Goal: Information Seeking & Learning: Learn about a topic

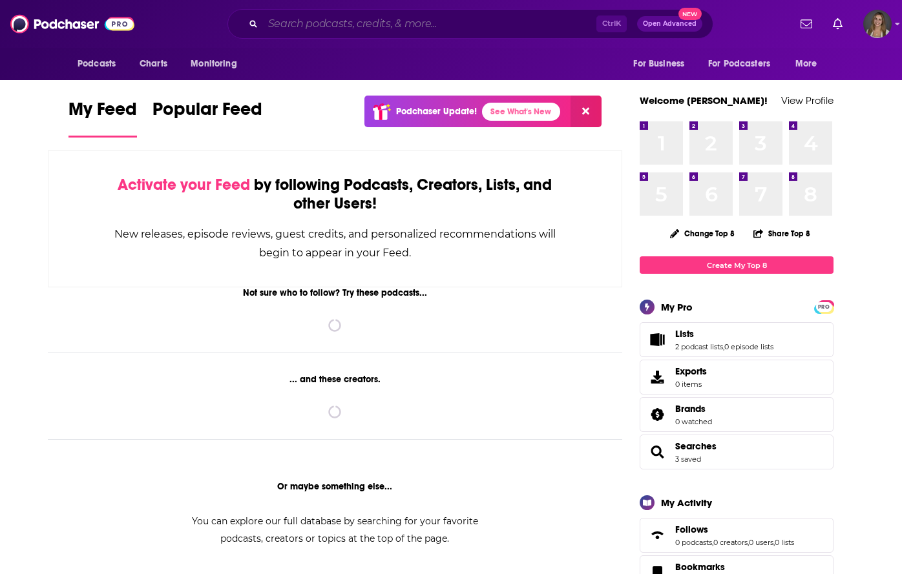
click at [388, 19] on input "Search podcasts, credits, & more..." at bounding box center [429, 24] width 333 height 21
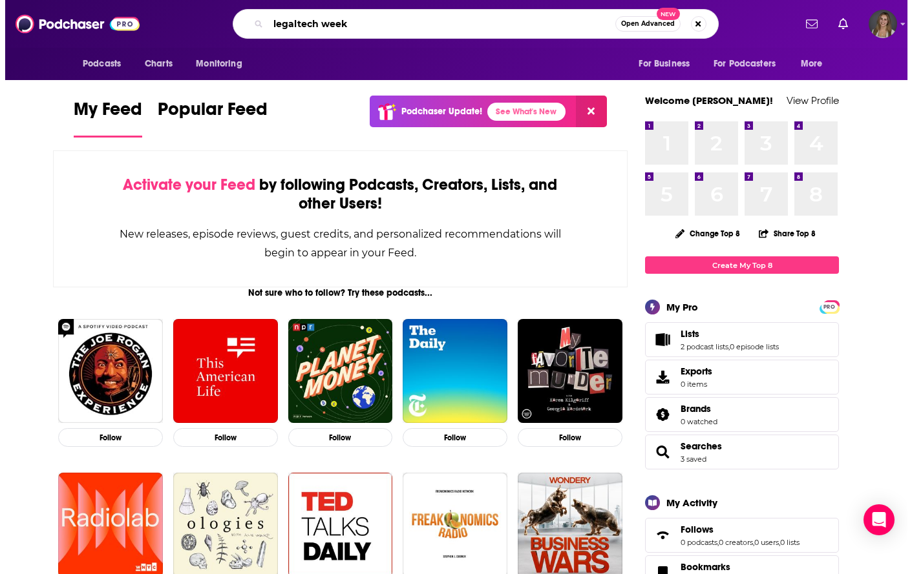
scroll to position [0, 8]
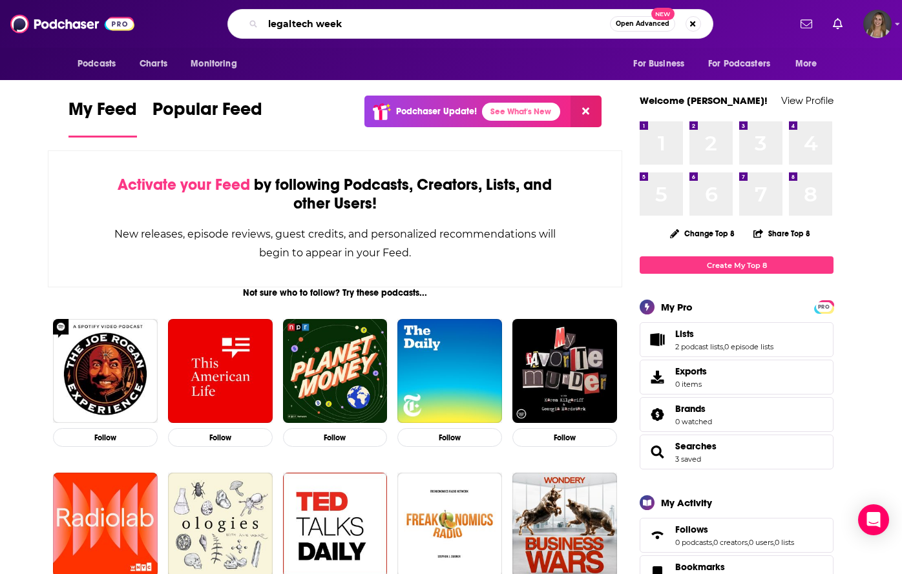
type input "legaltech week"
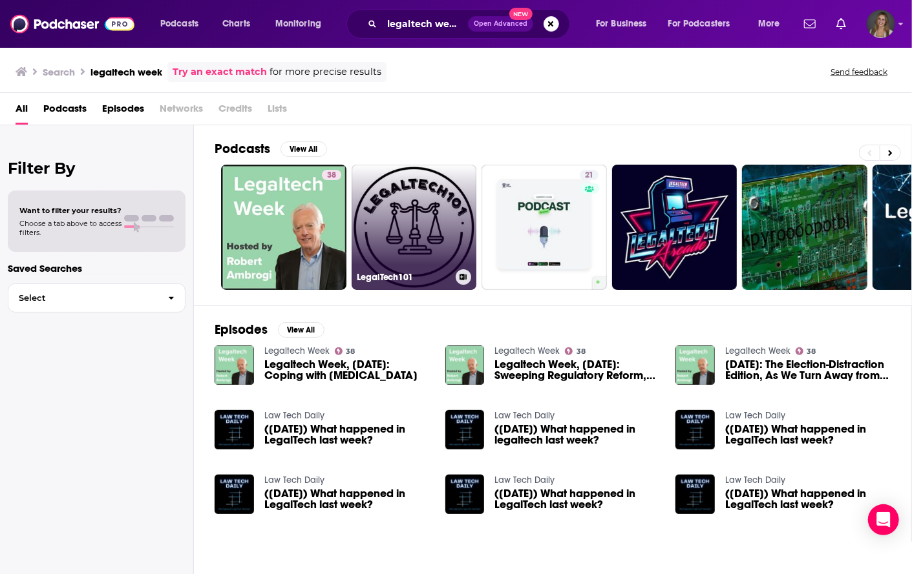
click at [390, 216] on link "LegalTech101" at bounding box center [414, 227] width 125 height 125
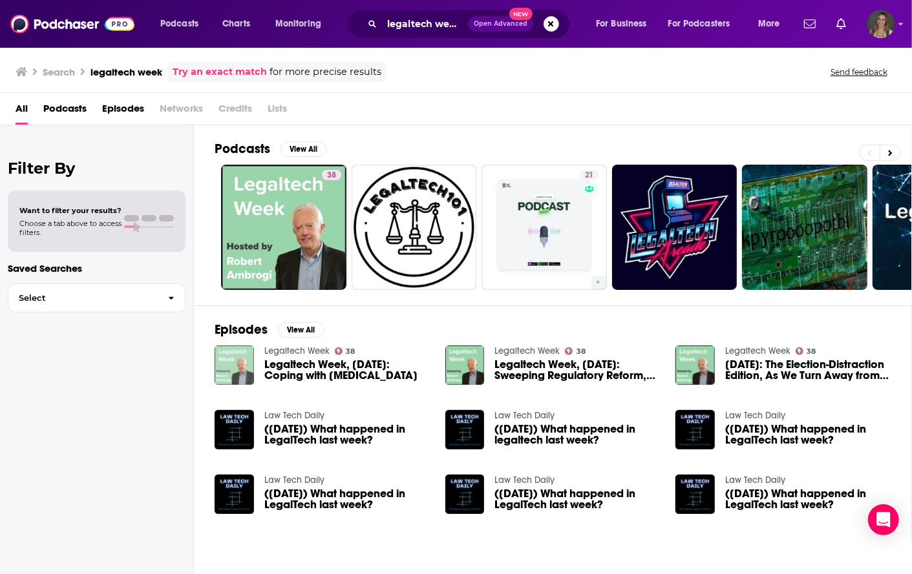
click at [241, 358] on img "Legaltech Week, 3.27.20: Coping with COVID-19" at bounding box center [234, 365] width 39 height 39
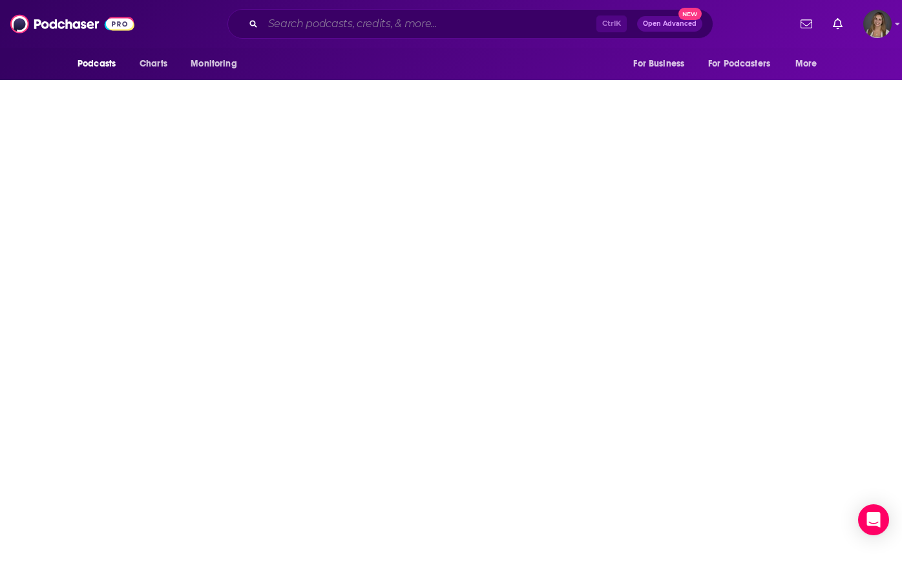
click at [391, 23] on input "Search podcasts, credits, & more..." at bounding box center [429, 24] width 333 height 21
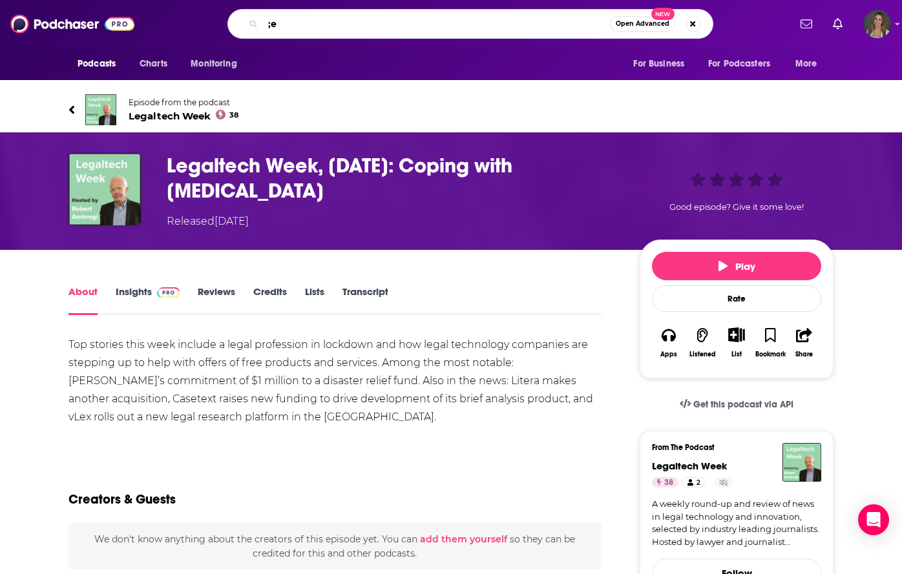
type input ";"
type input "legal tech podcast"
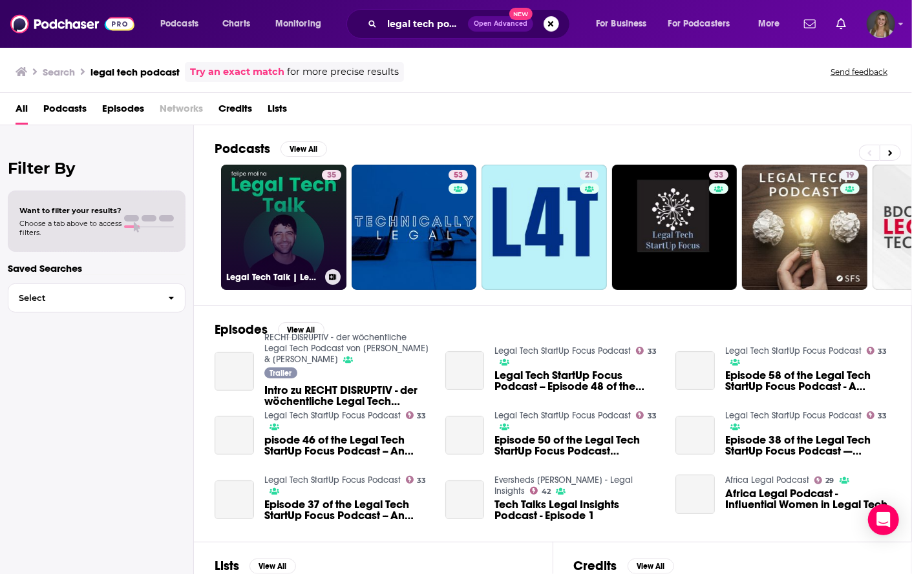
click at [295, 227] on link "35 Legal Tech Talk | Legal Tech Podcast" at bounding box center [283, 227] width 125 height 125
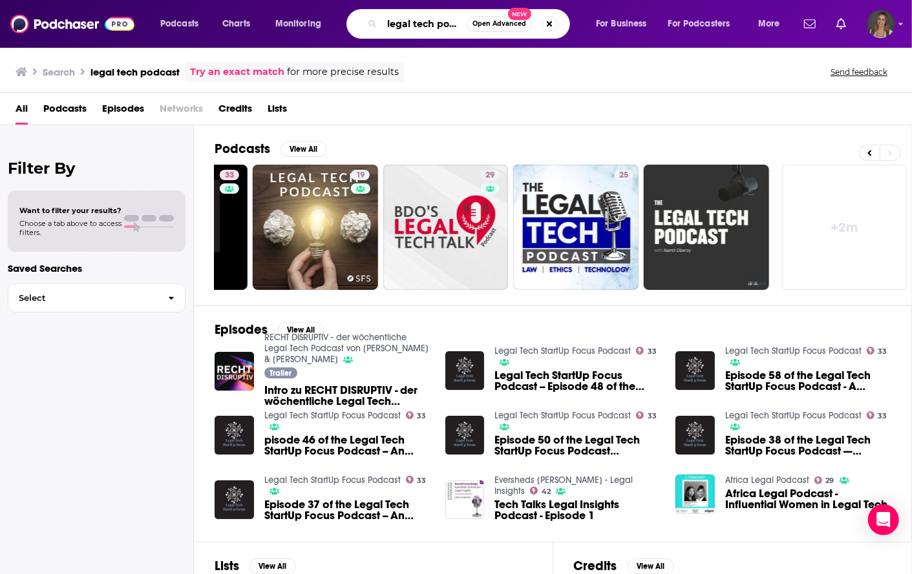
drag, startPoint x: 389, startPoint y: 23, endPoint x: 522, endPoint y: 42, distance: 134.5
drag, startPoint x: 522, startPoint y: 42, endPoint x: 464, endPoint y: 28, distance: 59.9
click at [464, 28] on input "legal tech podcast" at bounding box center [424, 24] width 85 height 21
click at [452, 24] on input "legal tech podcast" at bounding box center [424, 24] width 85 height 21
click at [538, 21] on span "Open Advanced New" at bounding box center [512, 24] width 91 height 16
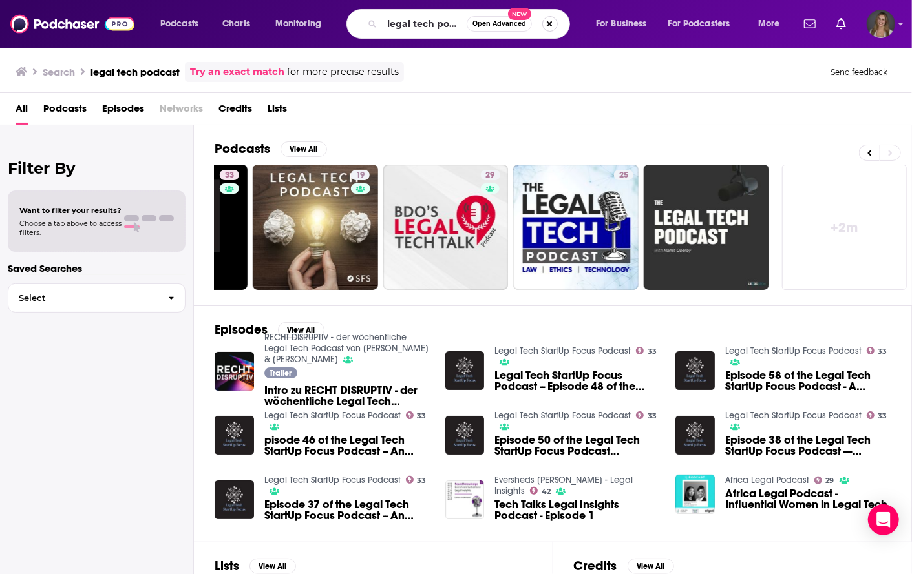
click at [548, 21] on button "Search podcasts, credits, & more..." at bounding box center [550, 24] width 16 height 16
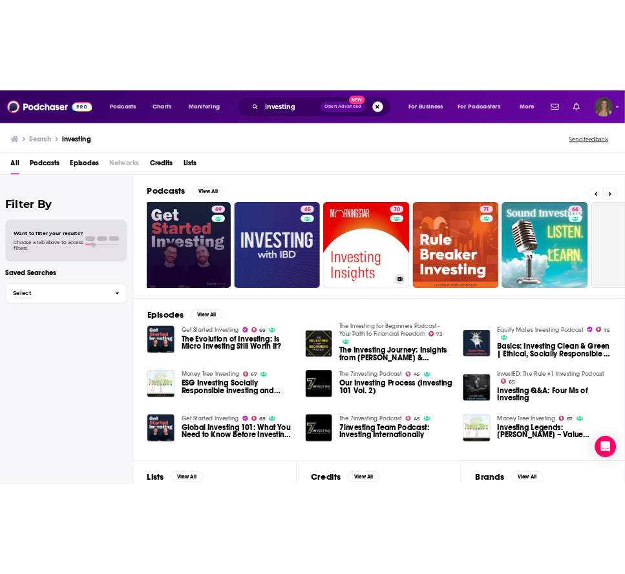
scroll to position [0, 271]
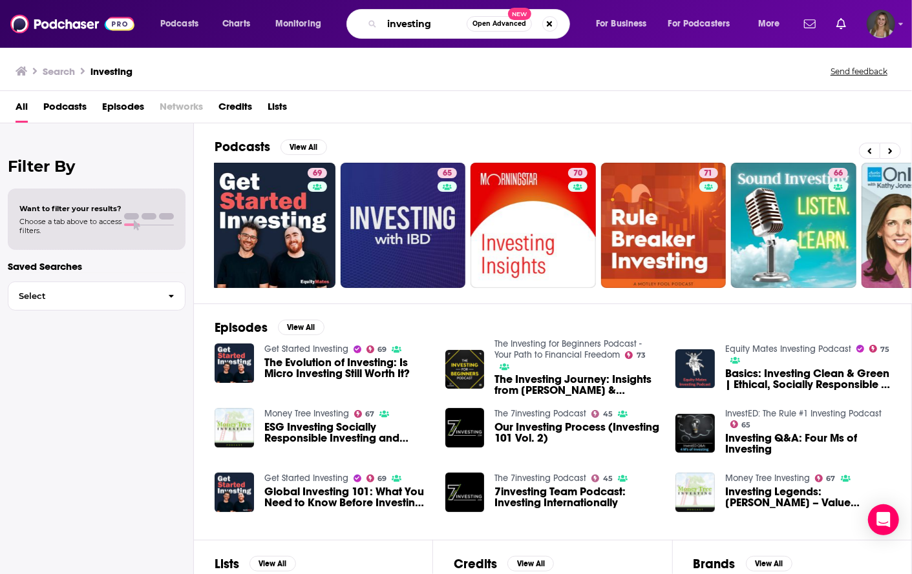
click at [441, 25] on input "investing" at bounding box center [424, 24] width 85 height 21
type input "investing legal"
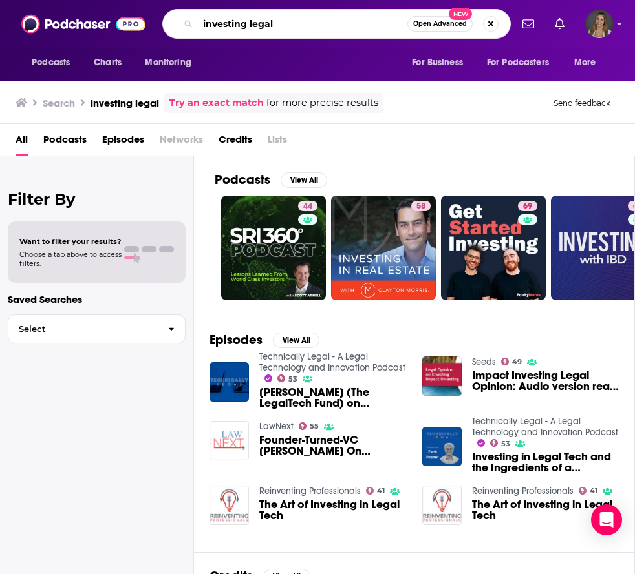
drag, startPoint x: 297, startPoint y: 19, endPoint x: 50, endPoint y: 8, distance: 247.1
click at [50, 8] on div "Podcasts Charts Monitoring investing legal Open Advanced New For Business For P…" at bounding box center [317, 24] width 635 height 48
type input "a16z"
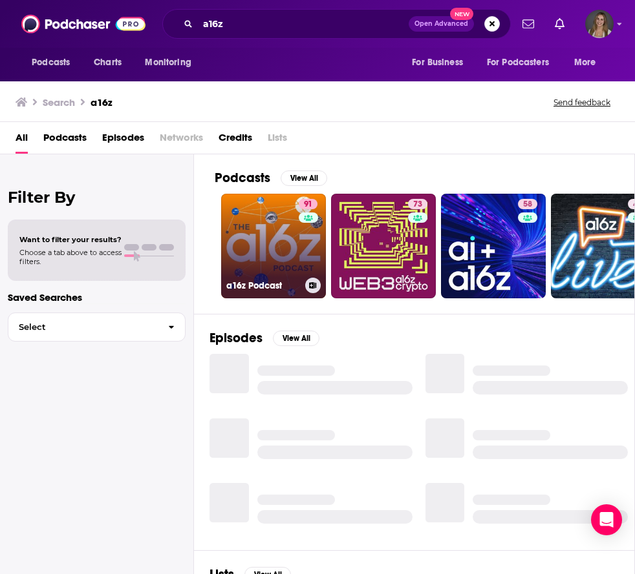
click at [280, 229] on link "91 a16z Podcast" at bounding box center [273, 246] width 105 height 105
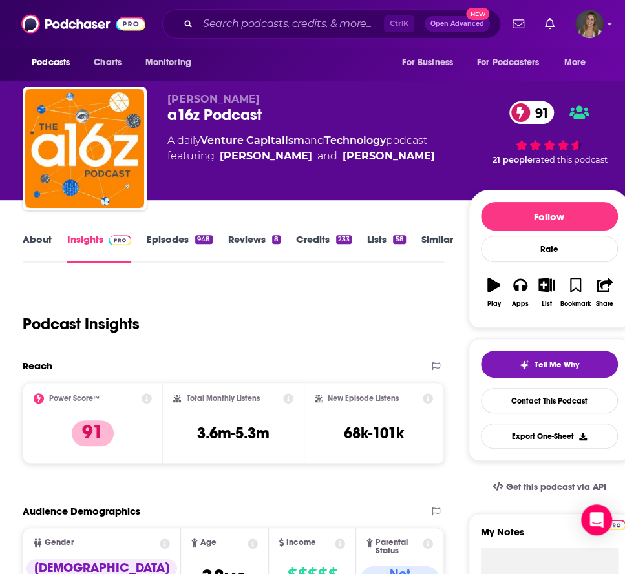
click at [235, 303] on div "Podcast Insights" at bounding box center [228, 317] width 411 height 66
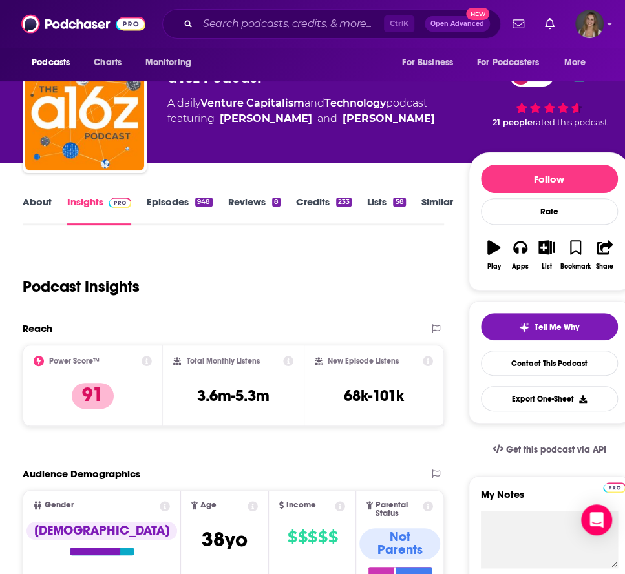
scroll to position [36, 0]
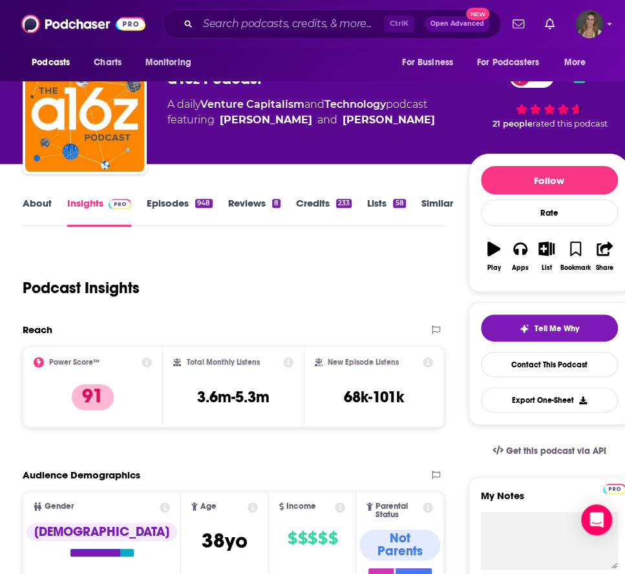
click at [45, 198] on link "About" at bounding box center [37, 212] width 29 height 30
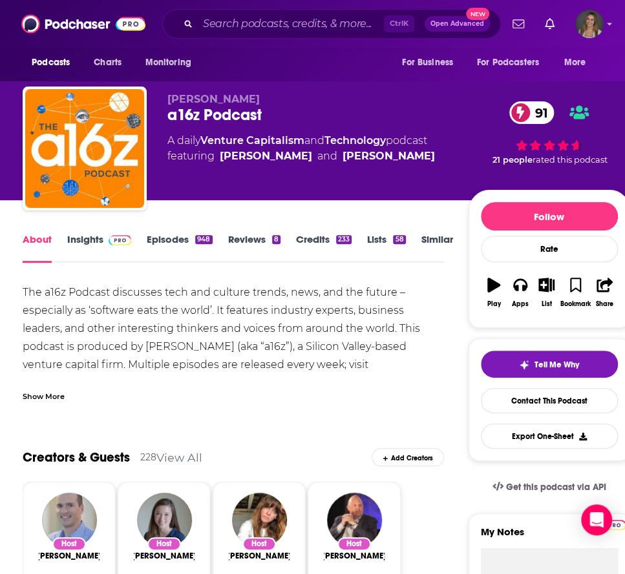
click at [52, 400] on div "Show More" at bounding box center [44, 396] width 42 height 12
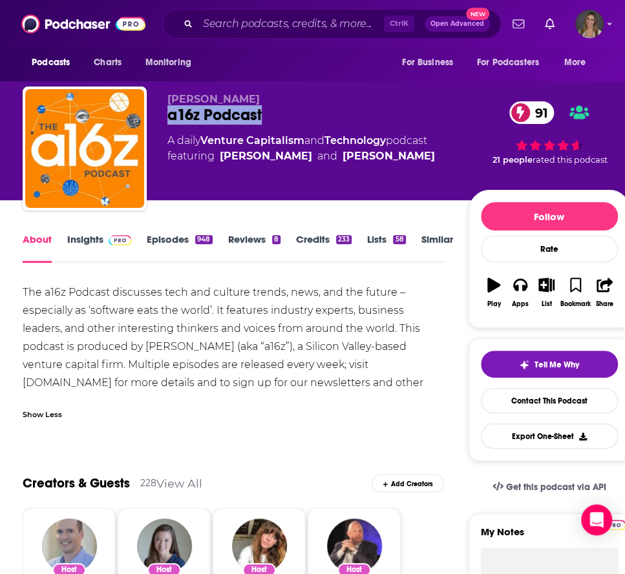
drag, startPoint x: 282, startPoint y: 109, endPoint x: 169, endPoint y: 109, distance: 113.7
click at [169, 109] on div "a16z Podcast 91" at bounding box center [317, 114] width 300 height 19
copy h1 "a16z Podcast"
click at [87, 240] on link "Insights" at bounding box center [99, 248] width 64 height 30
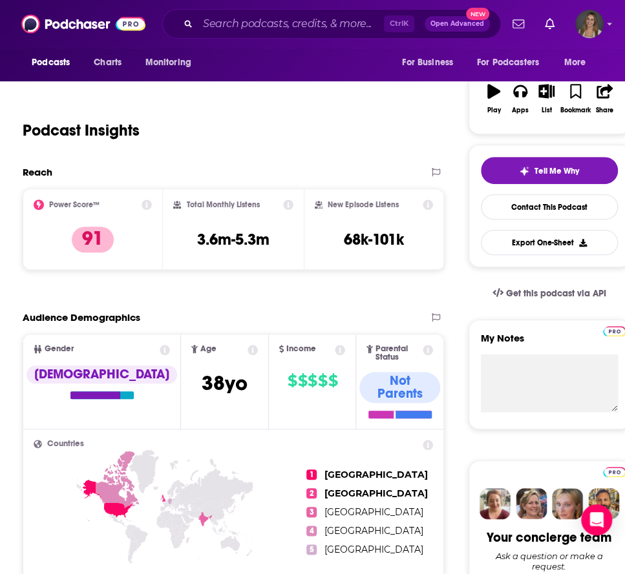
scroll to position [198, 0]
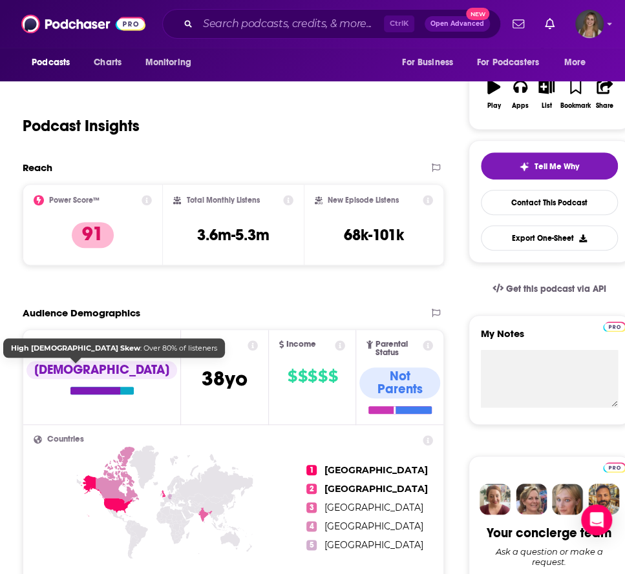
click at [70, 369] on div "[DEMOGRAPHIC_DATA]" at bounding box center [101, 370] width 151 height 18
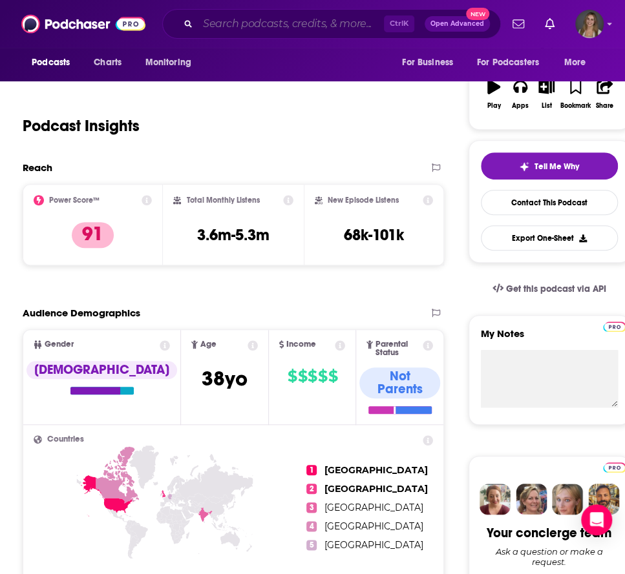
click at [240, 26] on input "Search podcasts, credits, & more..." at bounding box center [291, 24] width 186 height 21
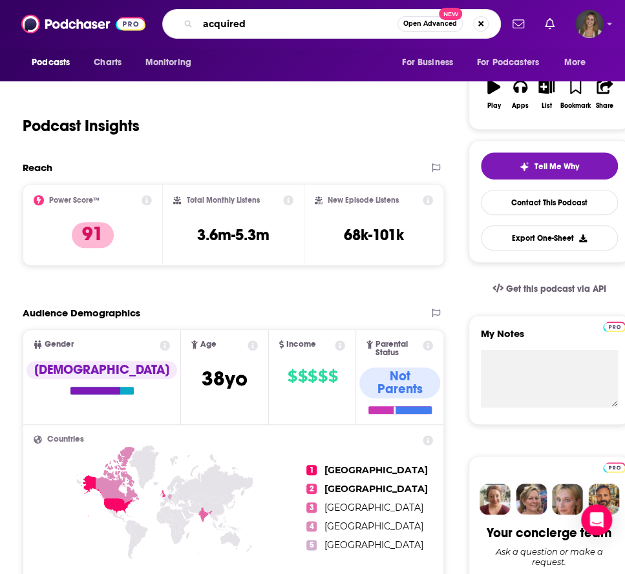
type input "acquired"
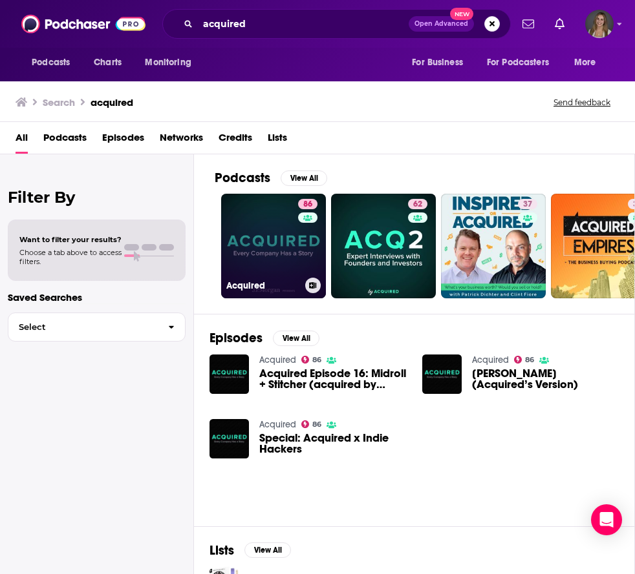
click at [258, 253] on link "86 Acquired" at bounding box center [273, 246] width 105 height 105
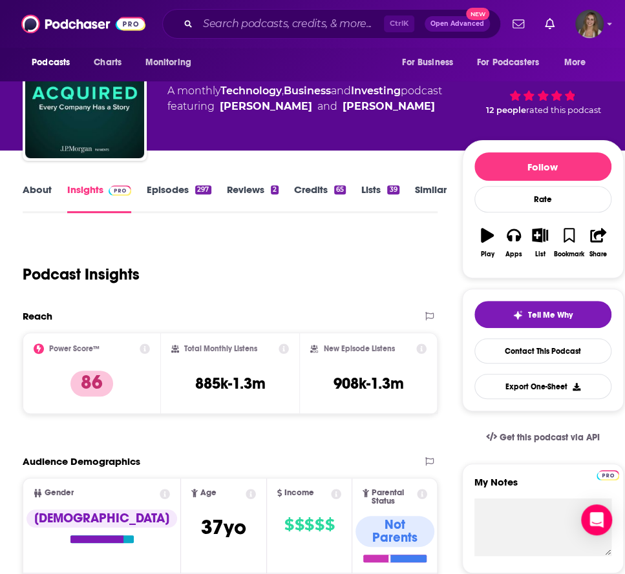
scroll to position [51, 0]
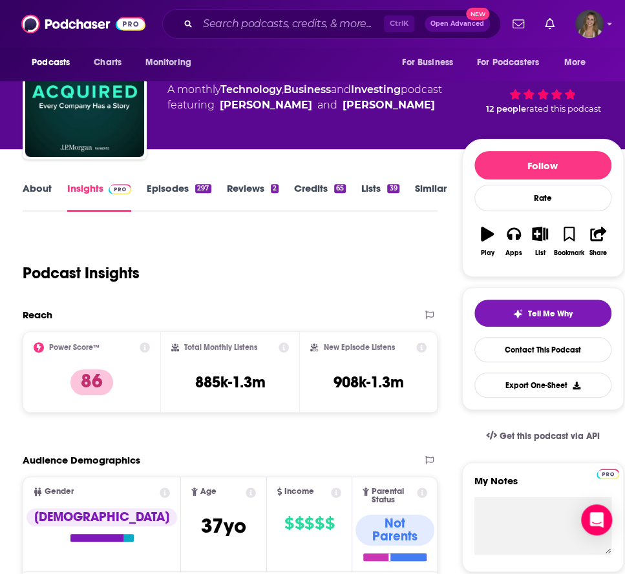
click at [48, 186] on link "About" at bounding box center [37, 197] width 29 height 30
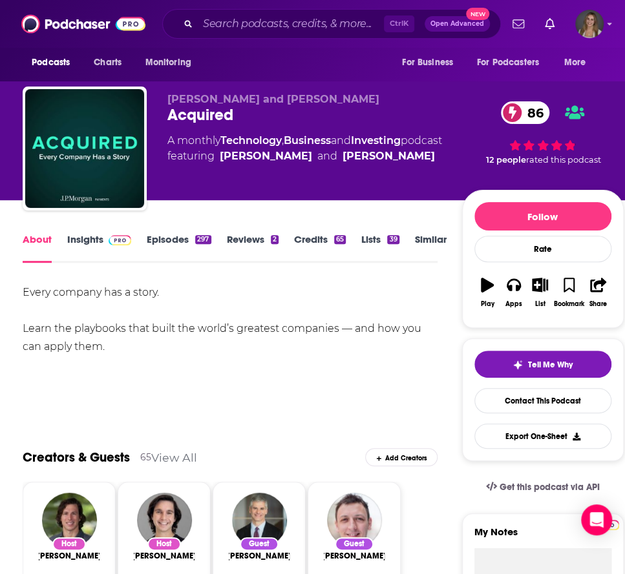
click at [93, 238] on link "Insights" at bounding box center [99, 248] width 64 height 30
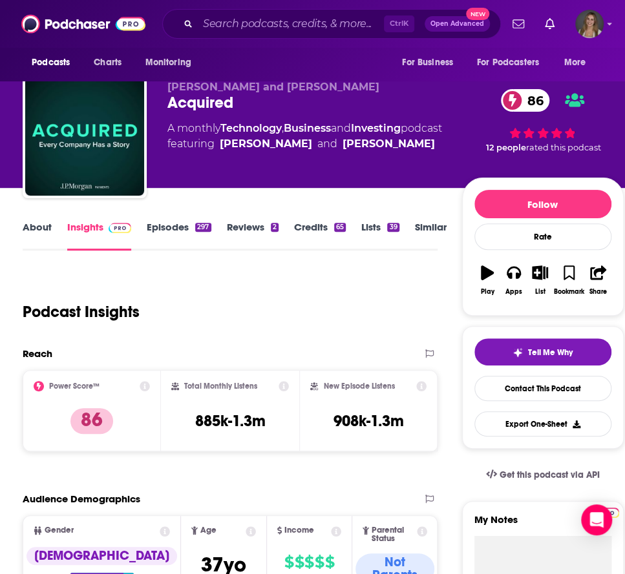
scroll to position [12, 0]
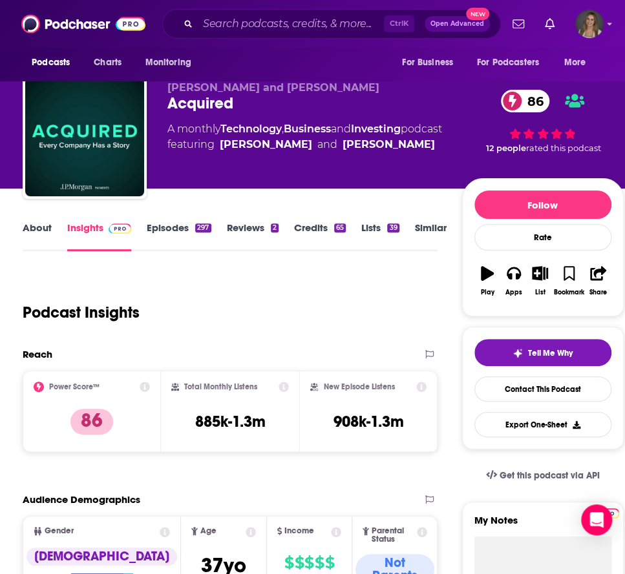
click at [36, 231] on link "About" at bounding box center [37, 237] width 29 height 30
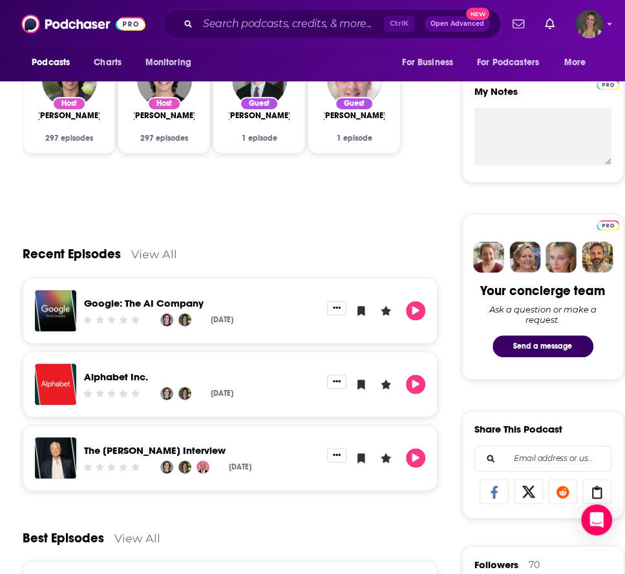
scroll to position [442, 0]
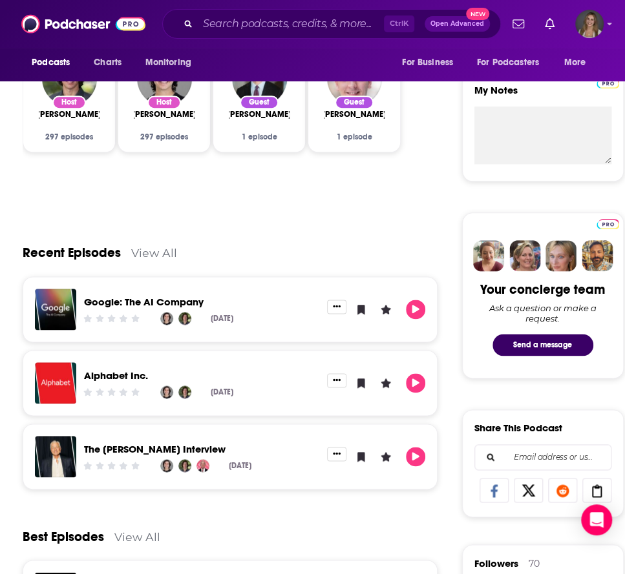
click at [222, 293] on div "Google: The AI Company [DATE]" at bounding box center [201, 309] width 251 height 41
click at [230, 312] on div "[DATE]" at bounding box center [221, 318] width 23 height 13
click at [285, 294] on div "Google: The AI Company [DATE]" at bounding box center [201, 309] width 251 height 41
click at [136, 307] on div "Google: The AI Company" at bounding box center [201, 304] width 235 height 15
click at [160, 249] on link "View All" at bounding box center [154, 253] width 46 height 14
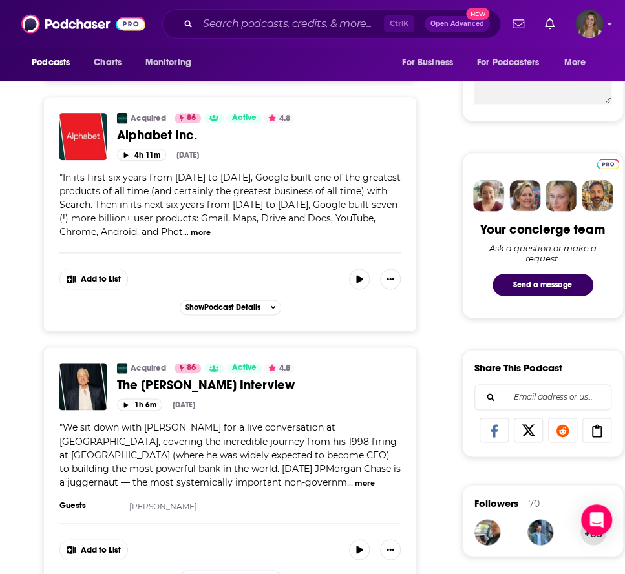
scroll to position [500, 0]
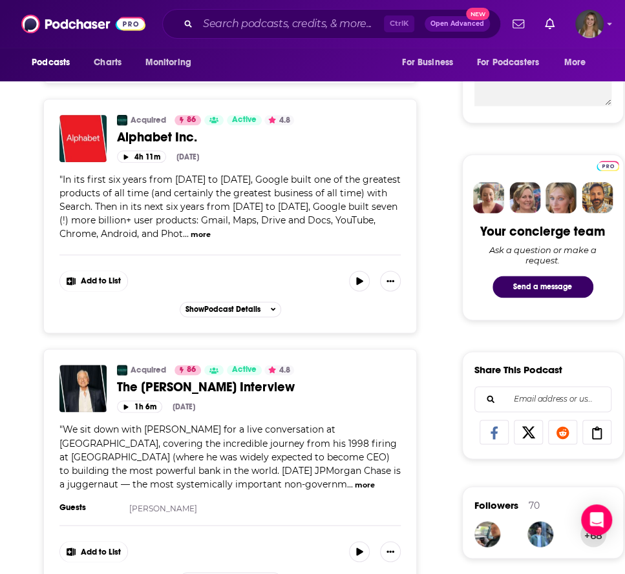
click at [228, 330] on div "Acquired 86 Active 4.8 Categories Technology + 2 Alphabet Inc. Add to List 4h 1…" at bounding box center [229, 216] width 373 height 235
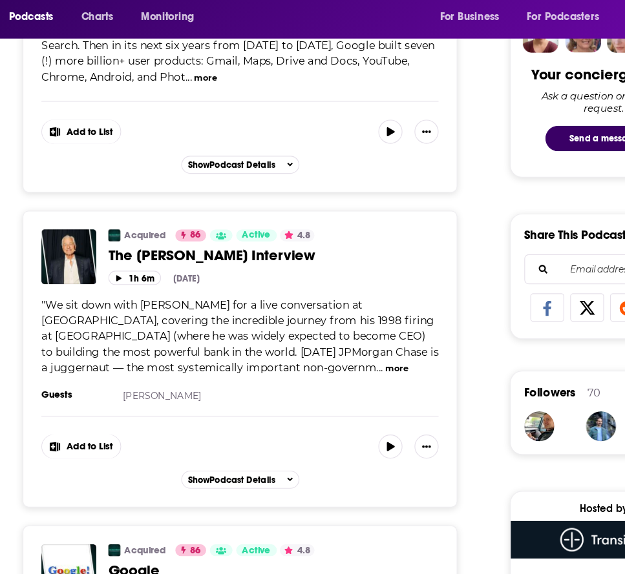
scroll to position [620, 0]
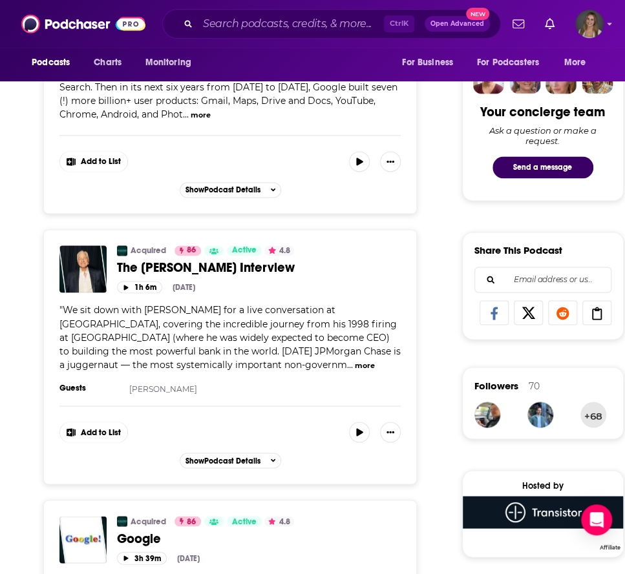
click at [355, 362] on button "more" at bounding box center [365, 365] width 20 height 11
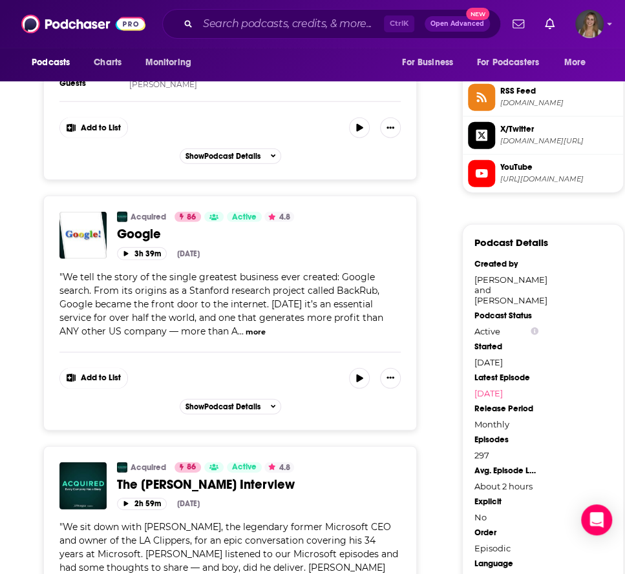
scroll to position [1169, 0]
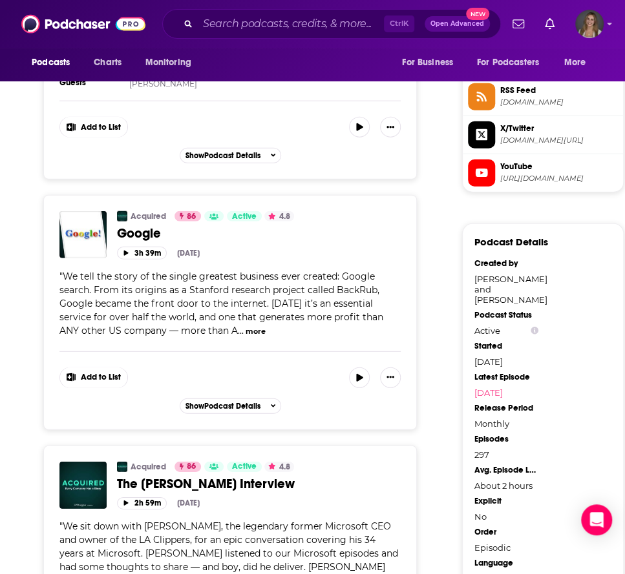
click at [246, 326] on button "more" at bounding box center [256, 331] width 20 height 11
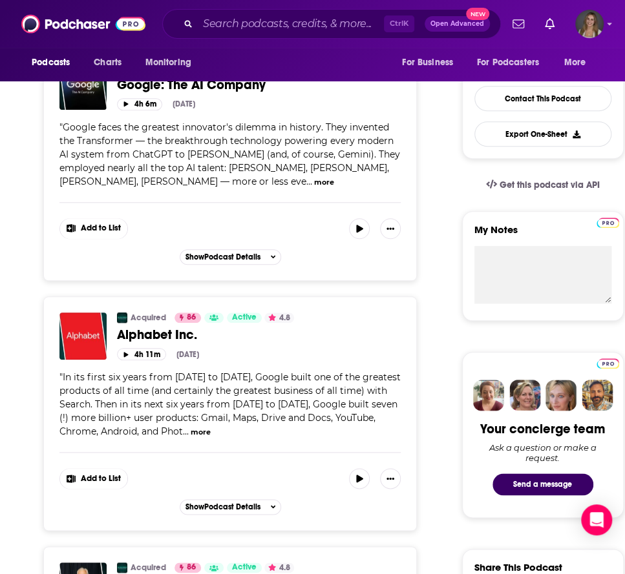
scroll to position [0, 0]
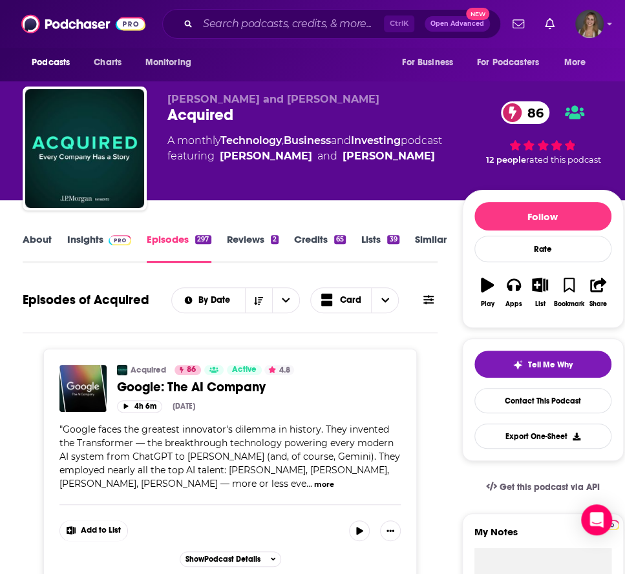
click at [314, 484] on button "more" at bounding box center [324, 484] width 20 height 11
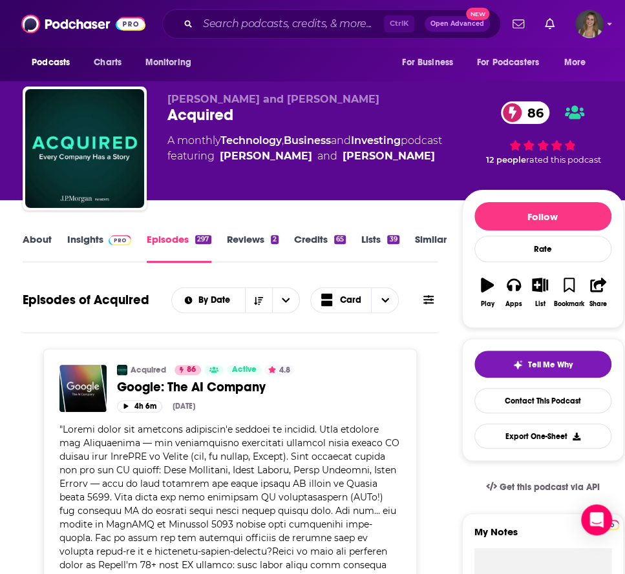
click at [44, 238] on link "About" at bounding box center [37, 248] width 29 height 30
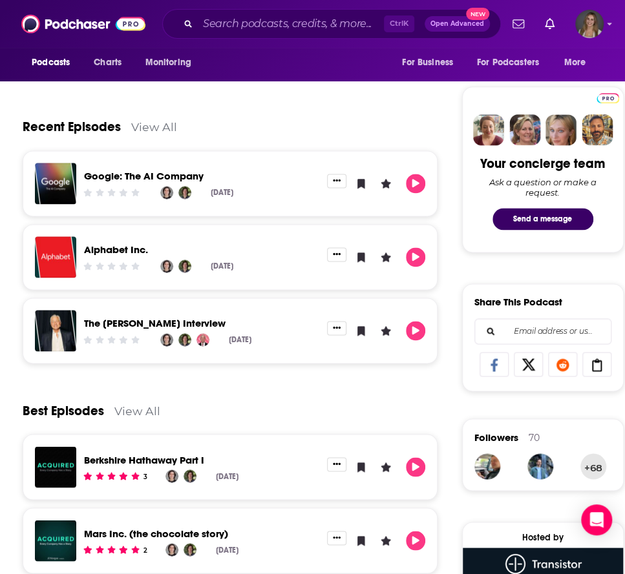
scroll to position [569, 0]
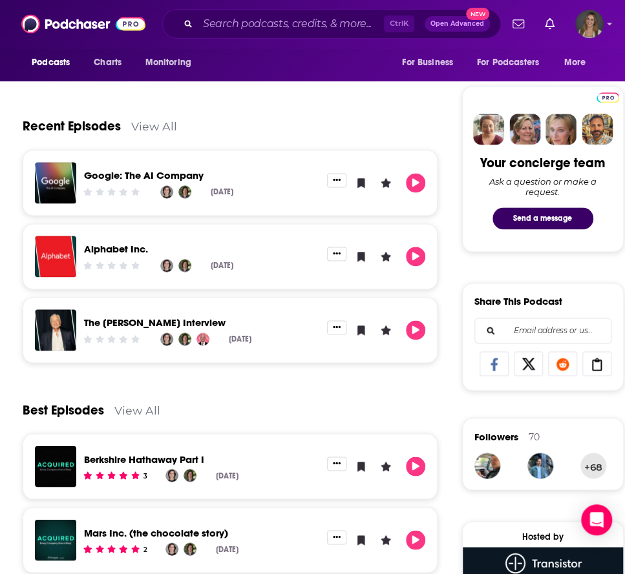
click at [144, 255] on div "Alphabet Inc." at bounding box center [201, 251] width 235 height 15
click at [193, 244] on div "Alphabet Inc." at bounding box center [201, 251] width 235 height 15
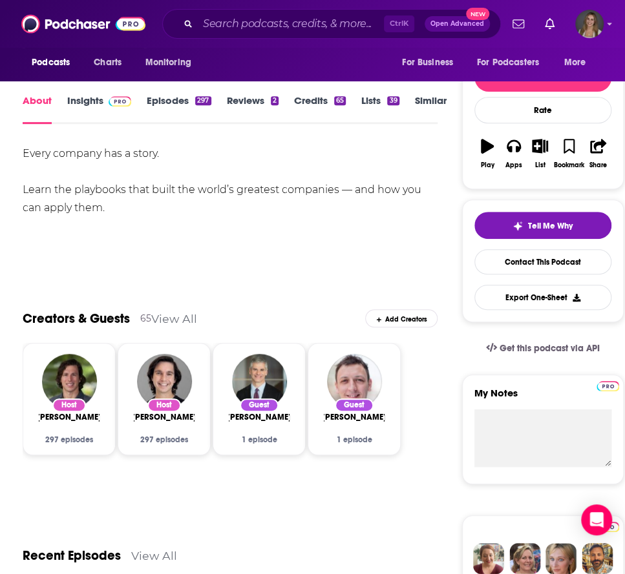
scroll to position [0, 0]
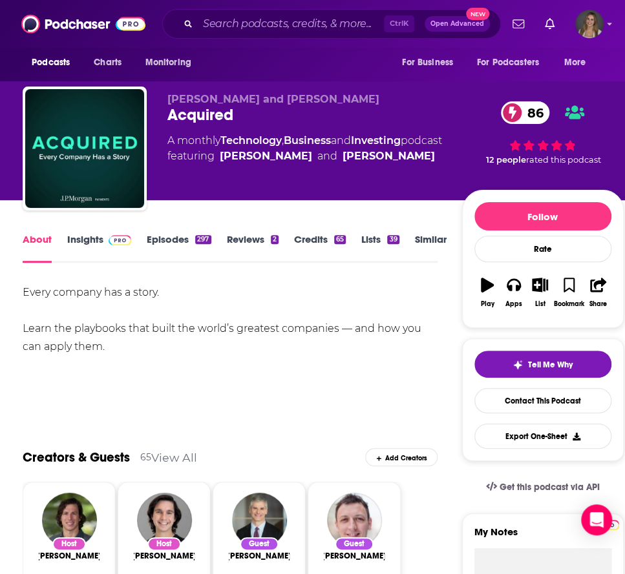
click at [315, 237] on link "Credits 65" at bounding box center [320, 248] width 52 height 30
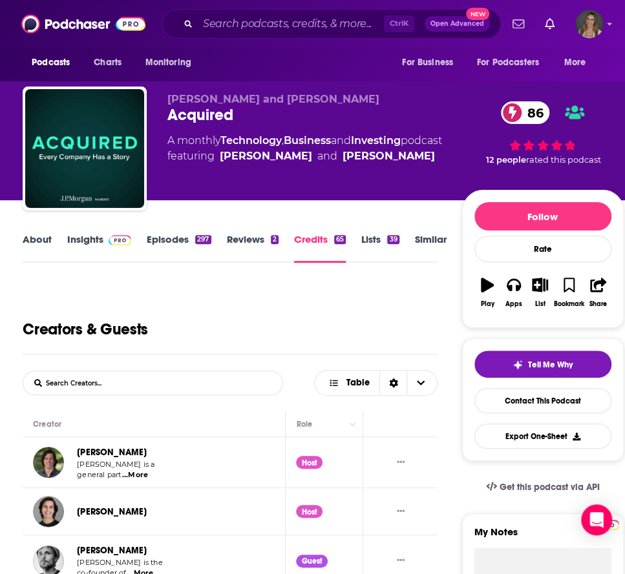
click at [262, 238] on link "Reviews 2" at bounding box center [253, 248] width 52 height 30
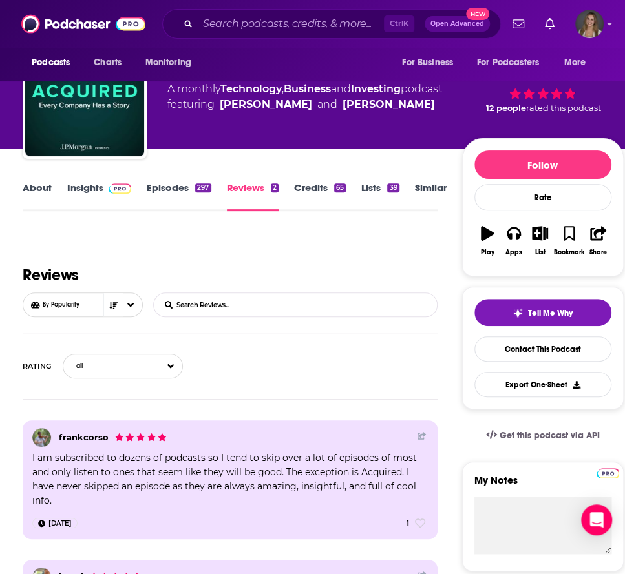
scroll to position [51, 0]
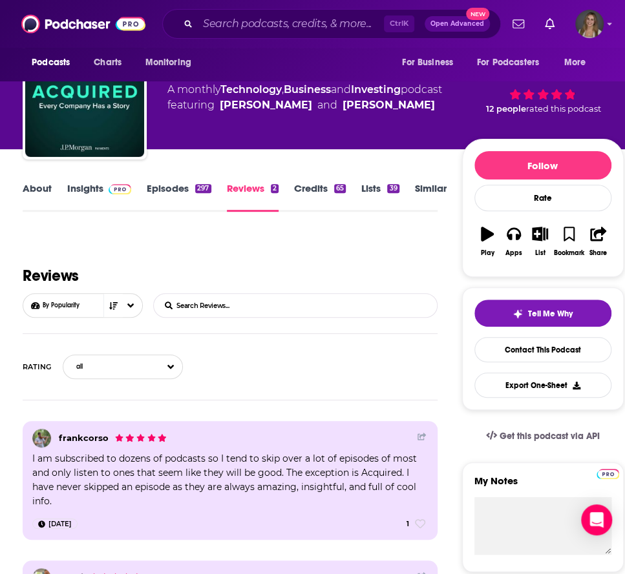
click at [196, 193] on div "297" at bounding box center [203, 188] width 16 height 9
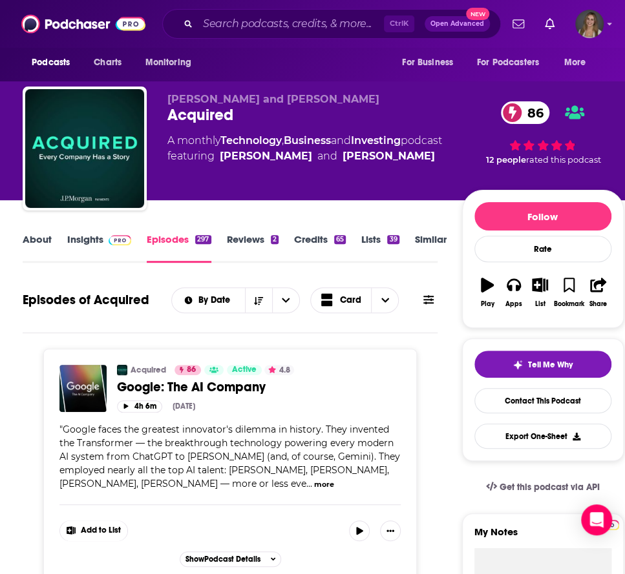
click at [79, 244] on link "Insights" at bounding box center [99, 248] width 64 height 30
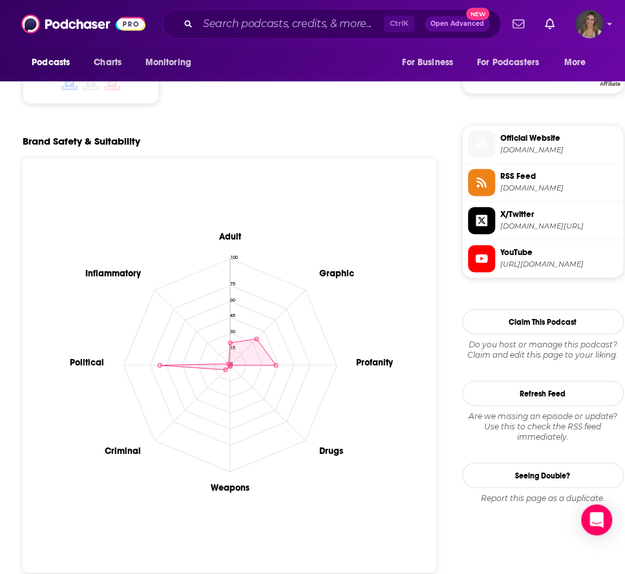
scroll to position [1322, 0]
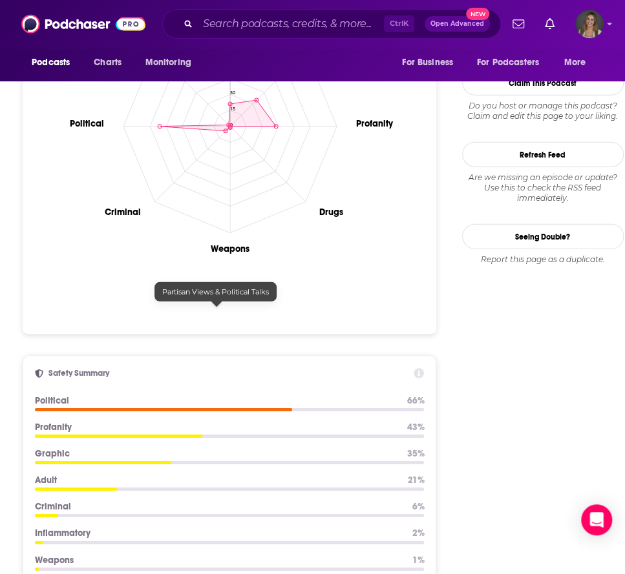
click at [202, 395] on p "Political" at bounding box center [215, 400] width 361 height 11
click at [235, 408] on div at bounding box center [163, 409] width 257 height 3
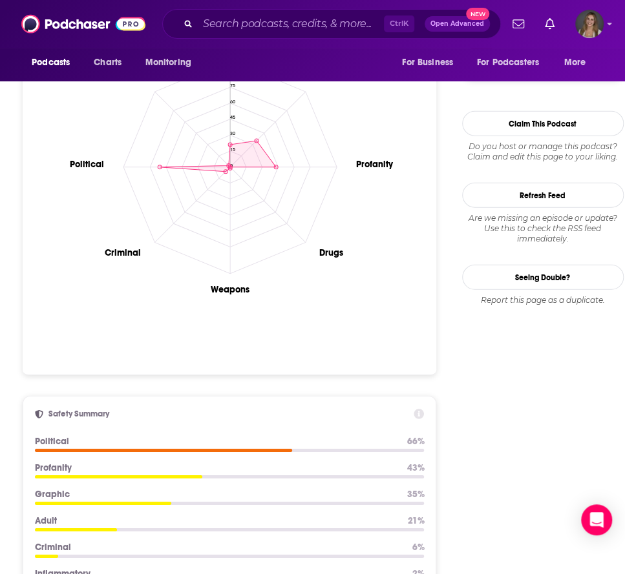
scroll to position [1252, 0]
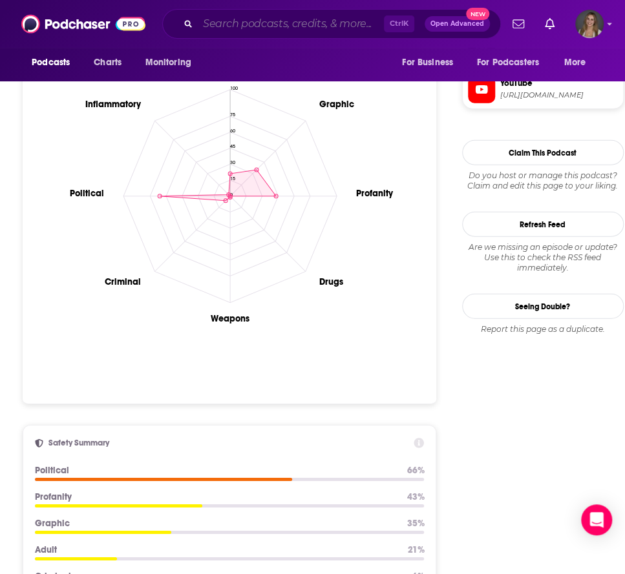
click at [225, 23] on input "Search podcasts, credits, & more..." at bounding box center [291, 24] width 186 height 21
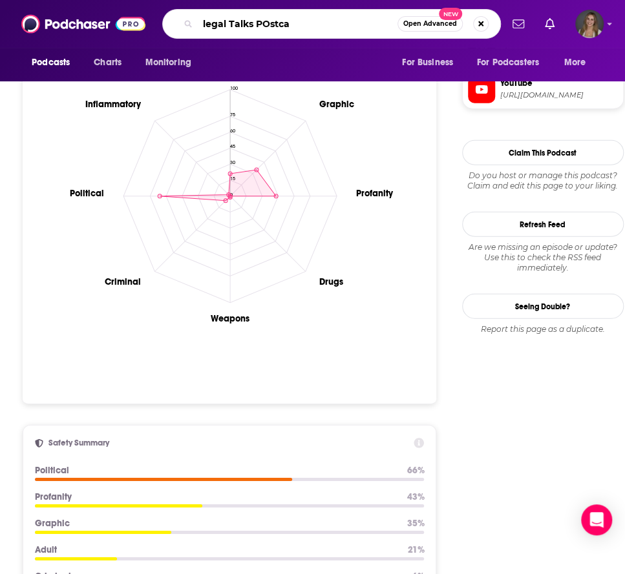
type input "legal Talks POstca"
click at [421, 438] on icon at bounding box center [419, 443] width 10 height 10
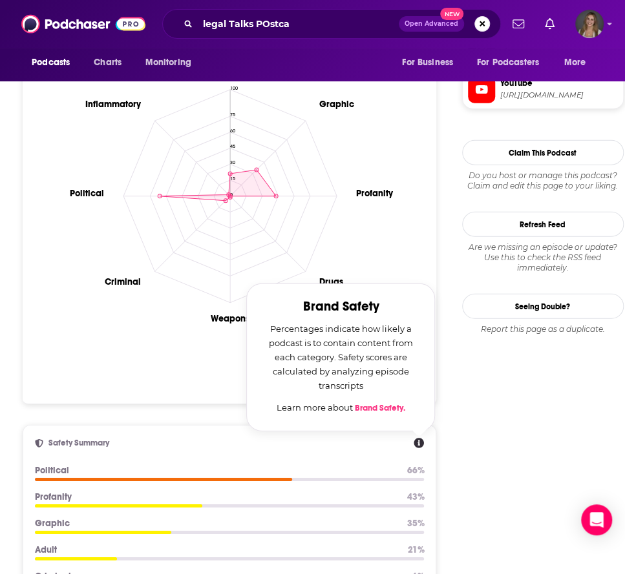
click at [372, 403] on link "Brand Safety." at bounding box center [380, 408] width 50 height 10
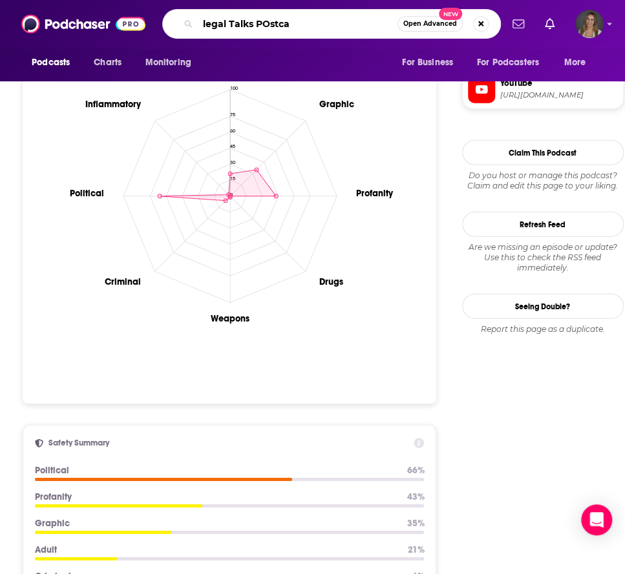
drag, startPoint x: 302, startPoint y: 20, endPoint x: 189, endPoint y: 12, distance: 113.3
click at [189, 12] on div "legal Talks POstca Open Advanced New" at bounding box center [331, 24] width 339 height 30
type input "investing"
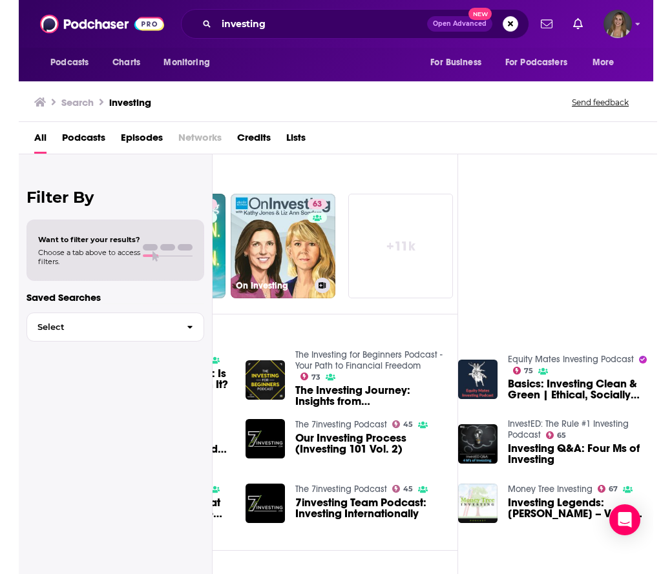
scroll to position [0, 196]
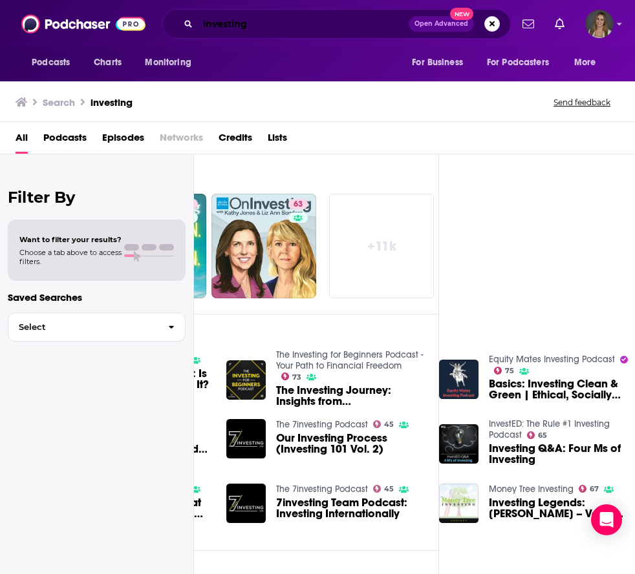
click at [271, 23] on input "investing" at bounding box center [303, 24] width 211 height 21
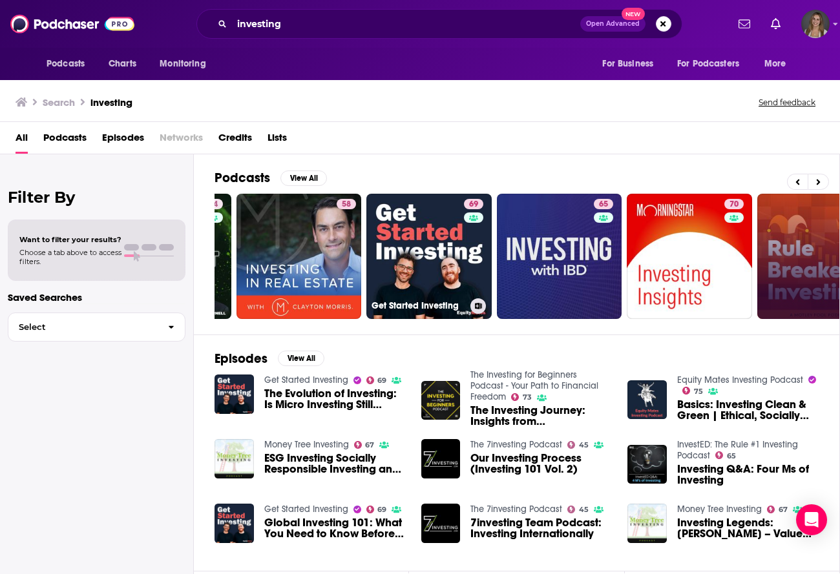
scroll to position [0, 0]
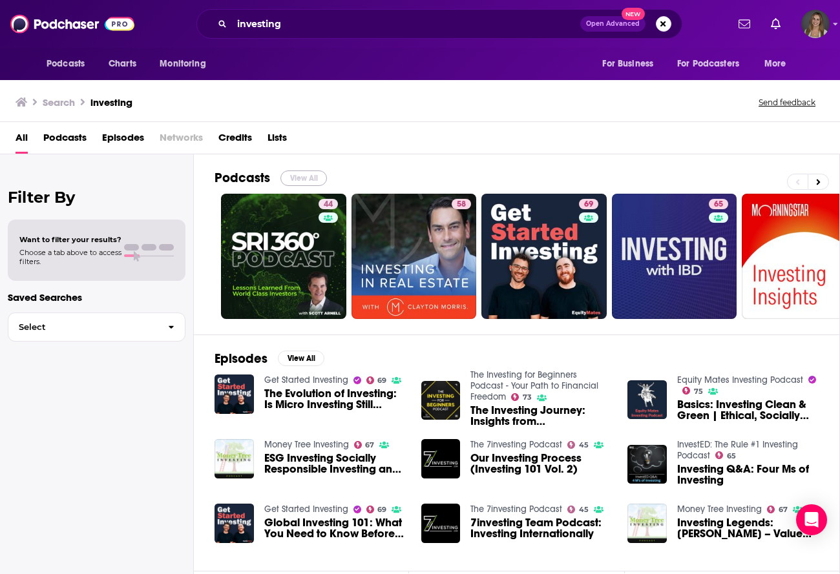
click at [302, 171] on button "View All" at bounding box center [303, 179] width 47 height 16
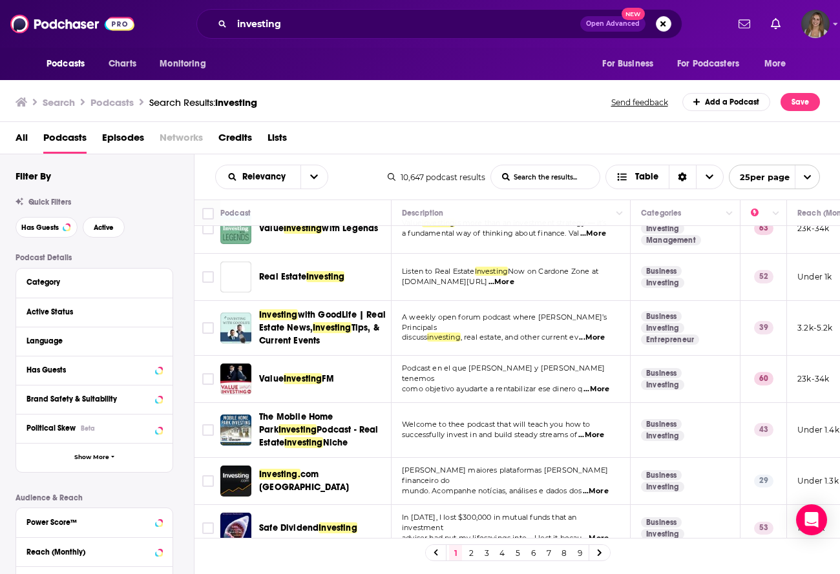
scroll to position [976, 0]
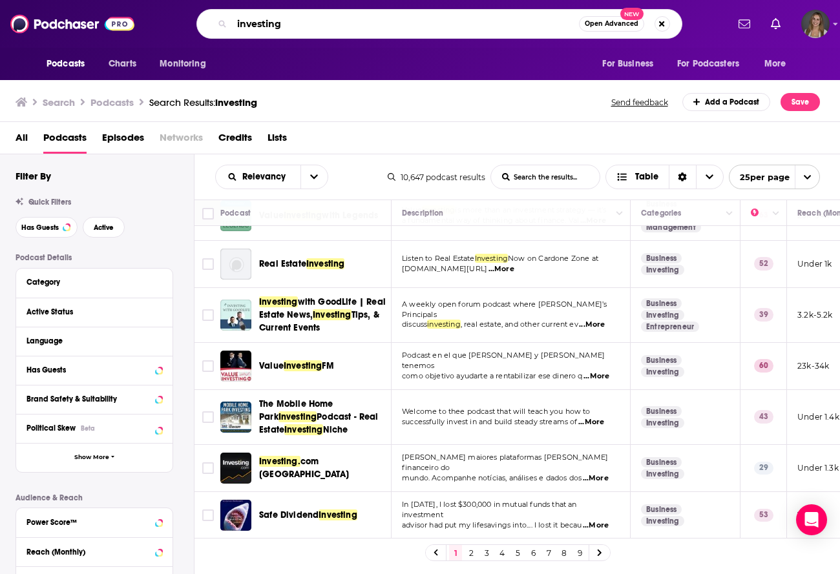
drag, startPoint x: 170, startPoint y: 14, endPoint x: 156, endPoint y: 13, distance: 14.3
click at [156, 13] on div "investing Open Advanced New" at bounding box center [439, 24] width 576 height 30
type input "CEOs"
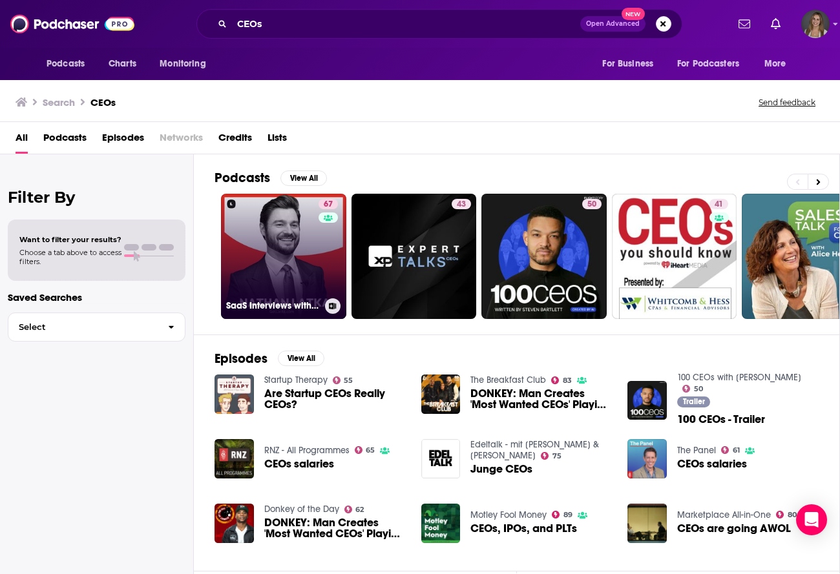
click at [279, 251] on link "67 SaaS Interviews with CEOs, Startups, Founders" at bounding box center [283, 256] width 125 height 125
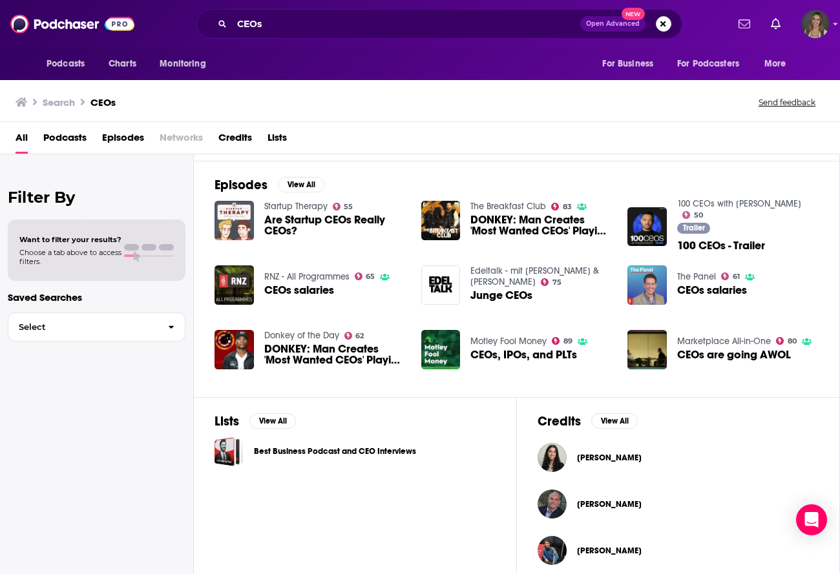
scroll to position [185, 0]
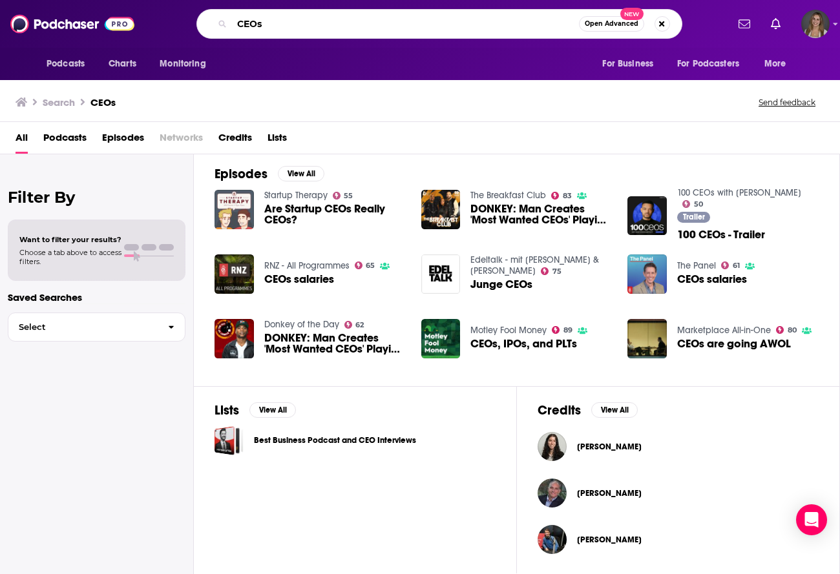
drag, startPoint x: 277, startPoint y: 23, endPoint x: 178, endPoint y: 20, distance: 99.5
click at [178, 20] on div "CEOs Open Advanced New" at bounding box center [439, 24] width 576 height 30
type input "Legal Innovation"
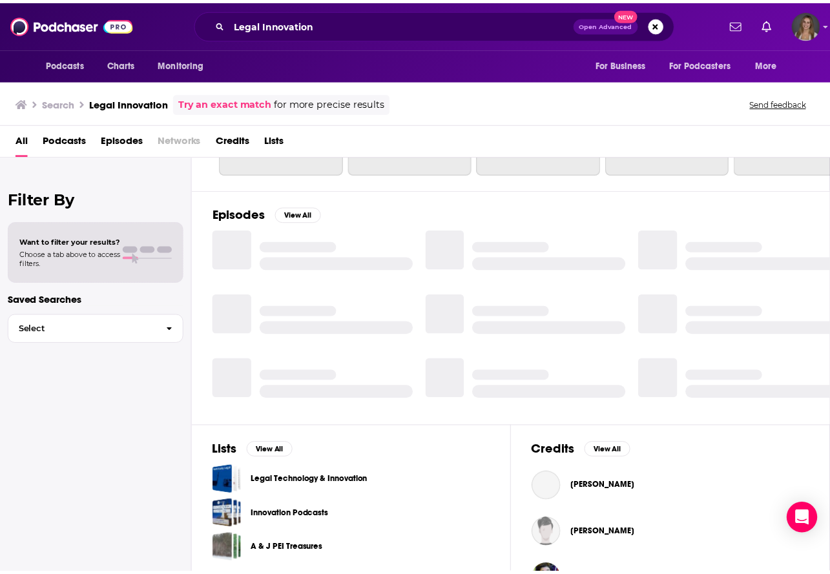
scroll to position [185, 0]
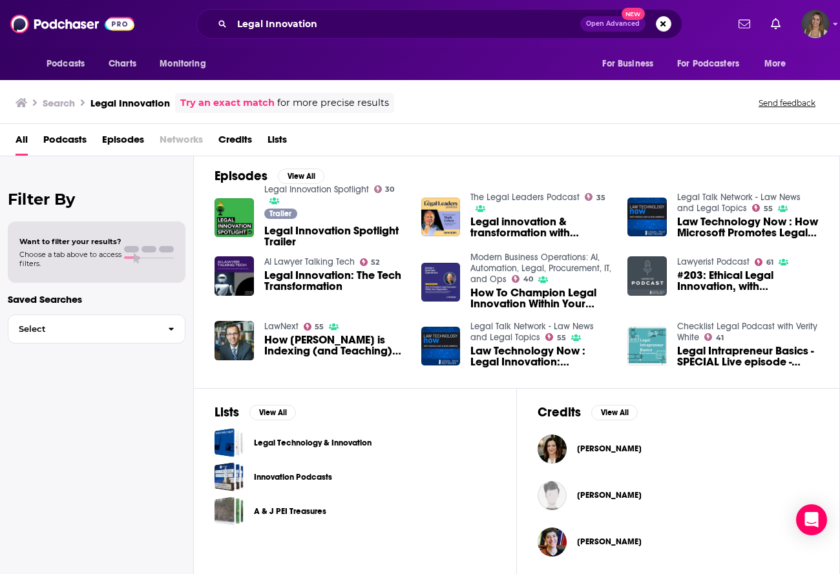
click at [124, 143] on span "Episodes" at bounding box center [123, 142] width 42 height 26
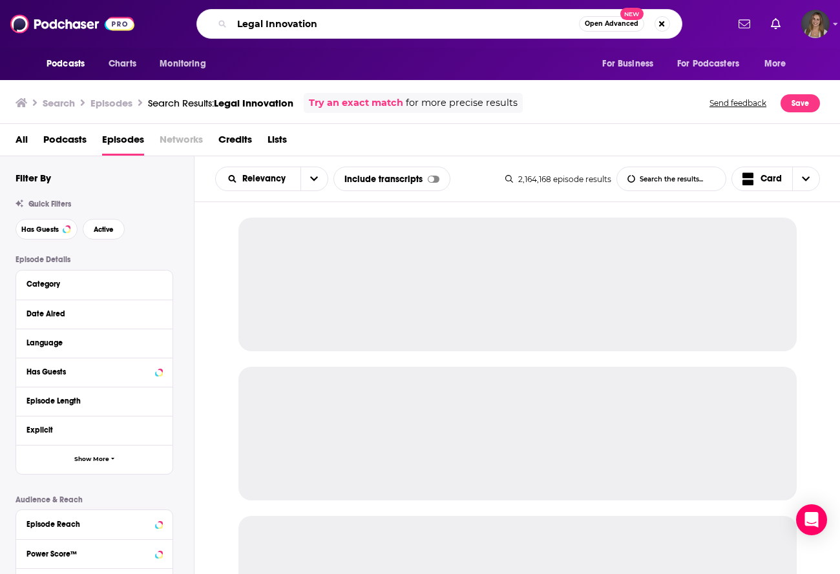
drag, startPoint x: 333, startPoint y: 25, endPoint x: 141, endPoint y: 19, distance: 192.7
click at [141, 19] on div "Podcasts Charts Monitoring Legal Innovation Open Advanced New For Business For …" at bounding box center [434, 24] width 586 height 30
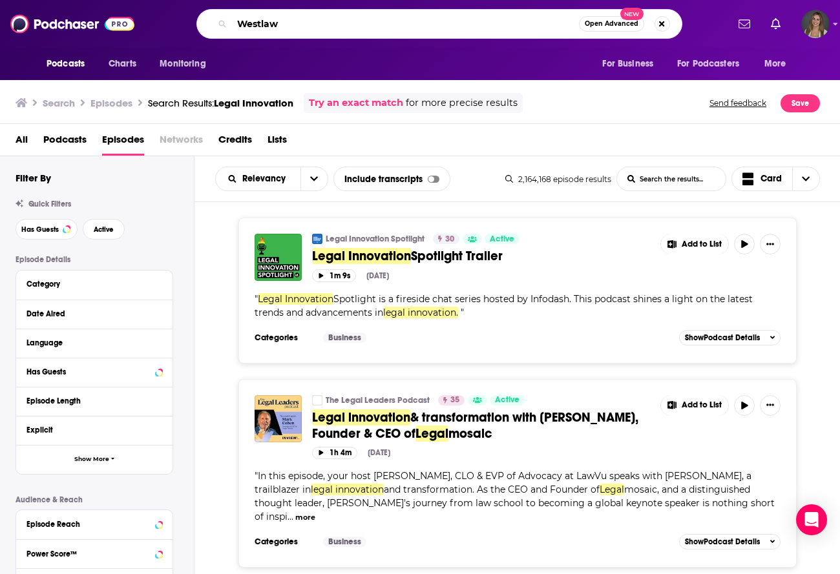
type input "Westlaw"
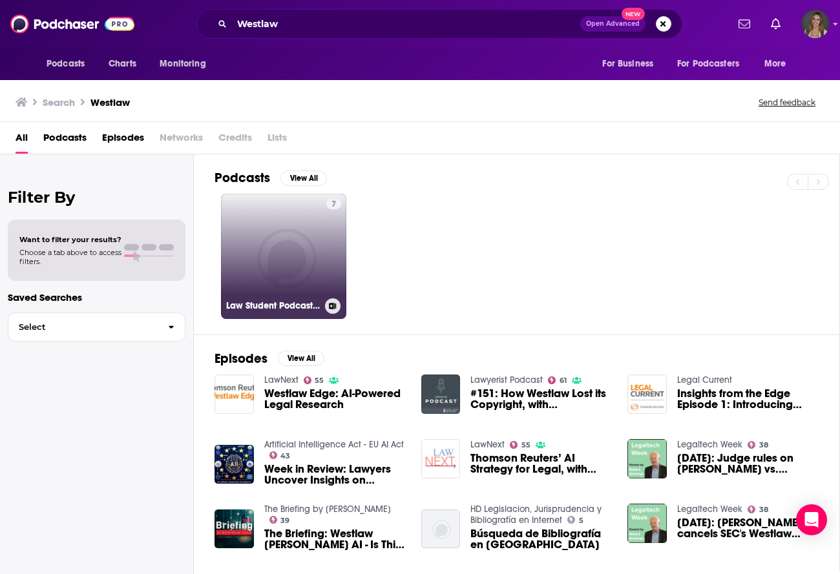
click at [271, 245] on link "7 Law Student Podcast from Thomson Reuters" at bounding box center [283, 256] width 125 height 125
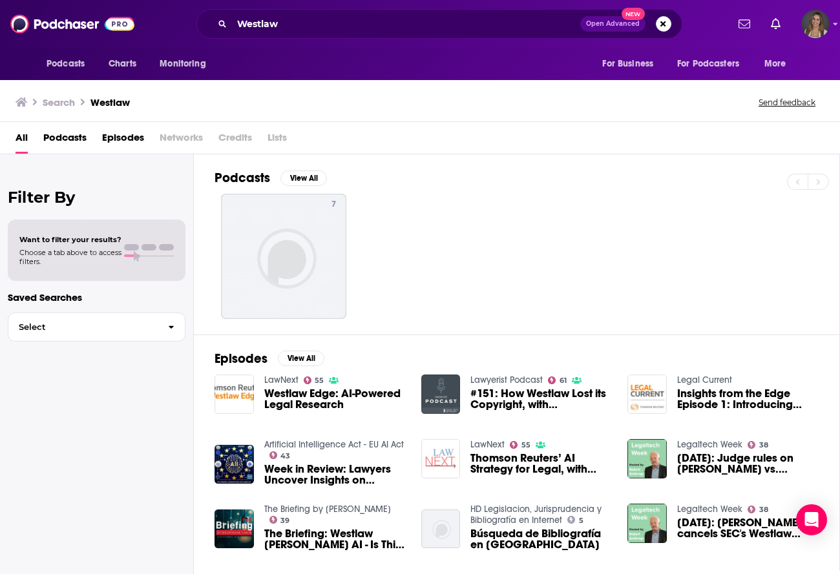
click at [434, 258] on div "7" at bounding box center [527, 256] width 625 height 125
click at [516, 375] on link "Lawyerist Podcast" at bounding box center [506, 380] width 72 height 11
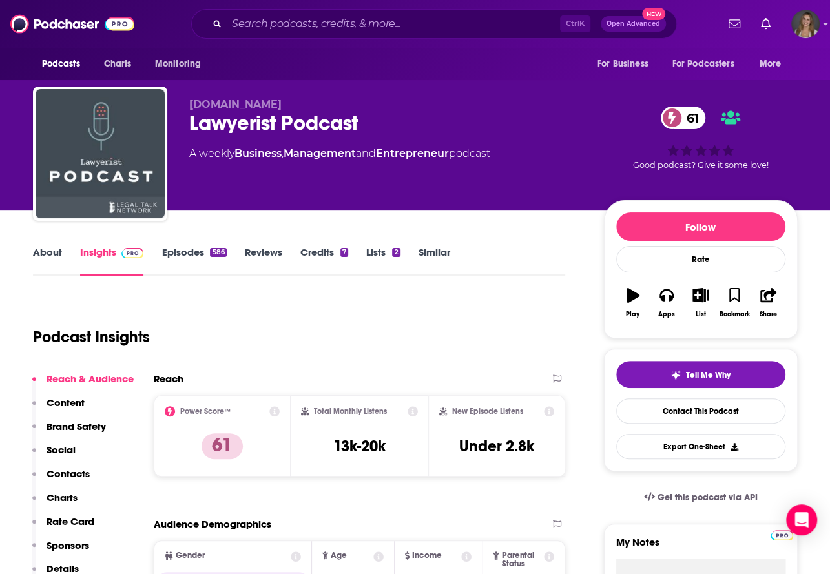
click at [54, 249] on link "About" at bounding box center [47, 261] width 29 height 30
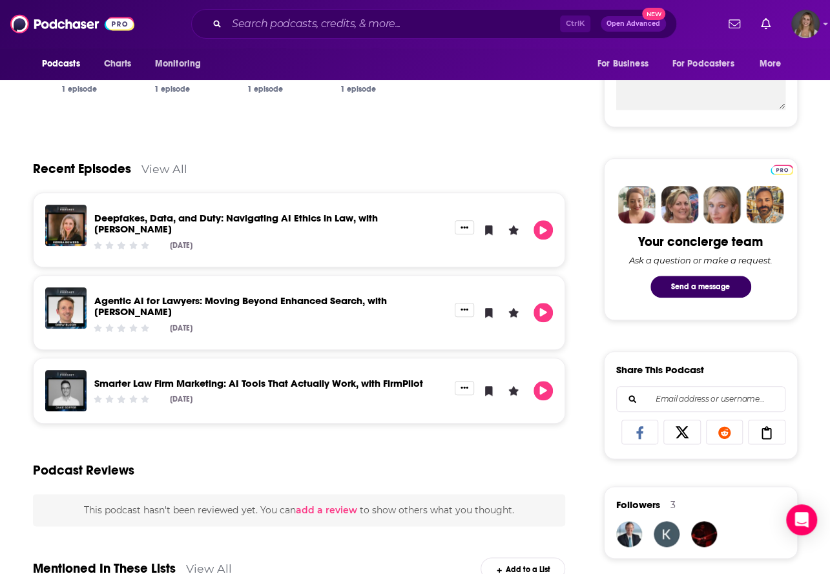
scroll to position [359, 0]
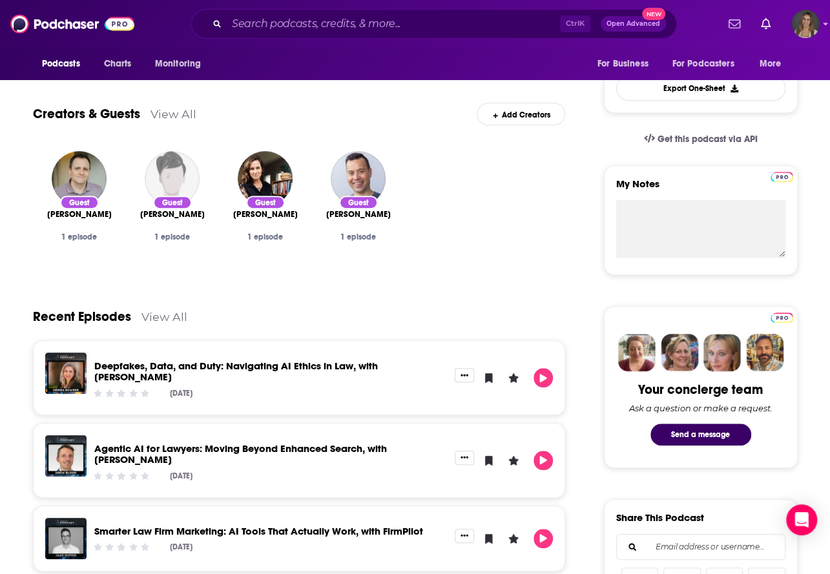
click at [150, 316] on link "View All" at bounding box center [165, 317] width 46 height 14
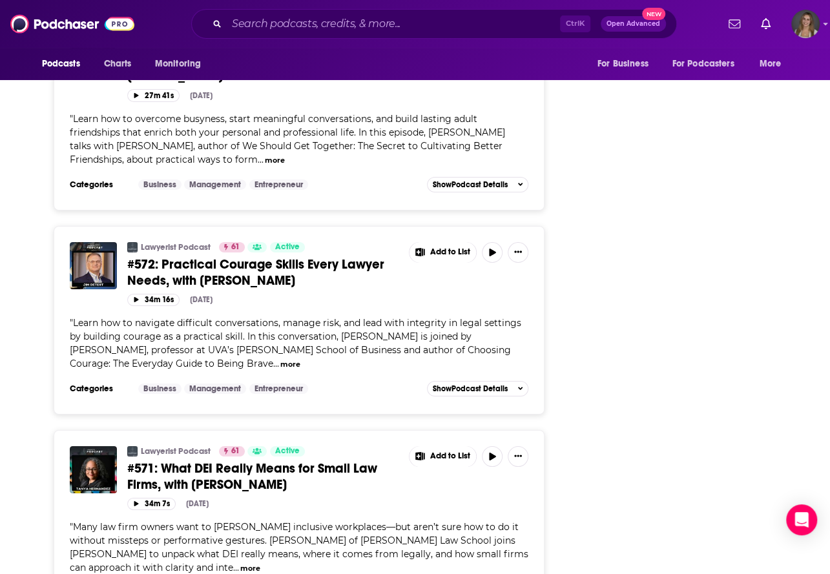
scroll to position [2213, 0]
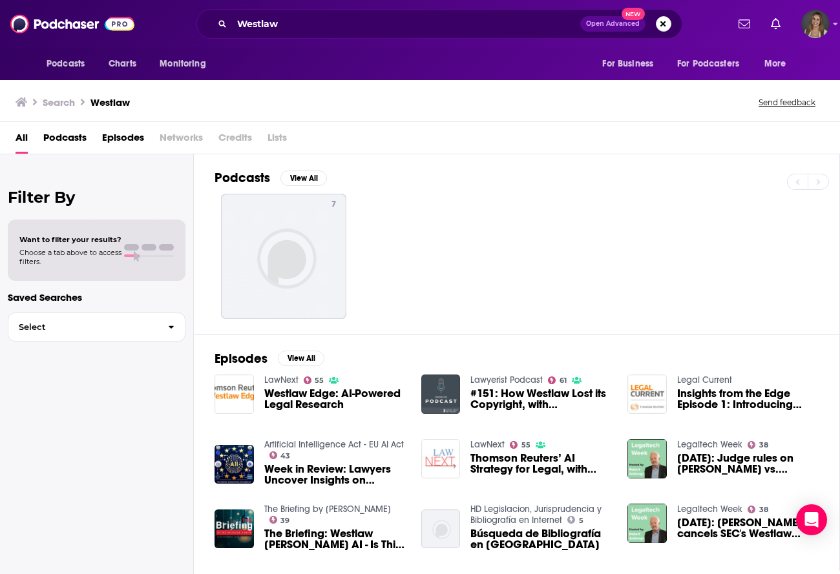
click at [542, 399] on span "#151: How Westlaw Lost its Copyright, with [PERSON_NAME]" at bounding box center [541, 399] width 142 height 22
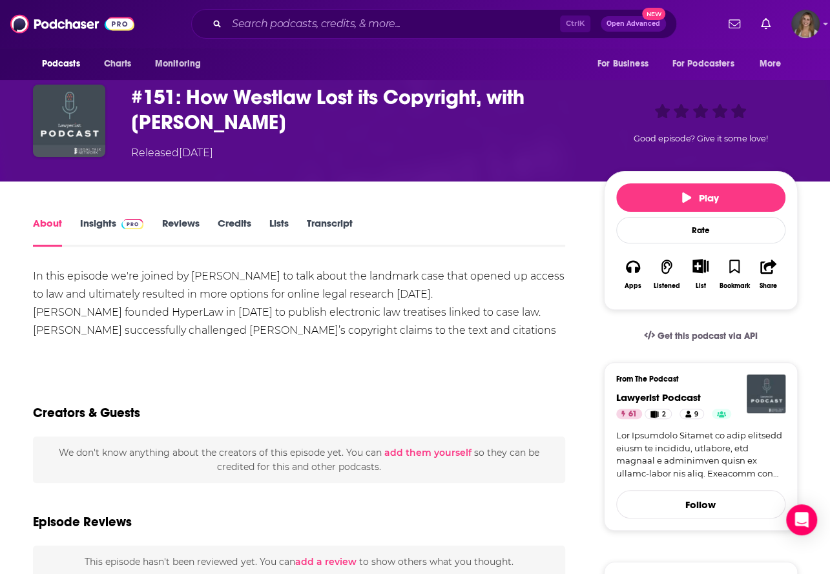
scroll to position [68, 0]
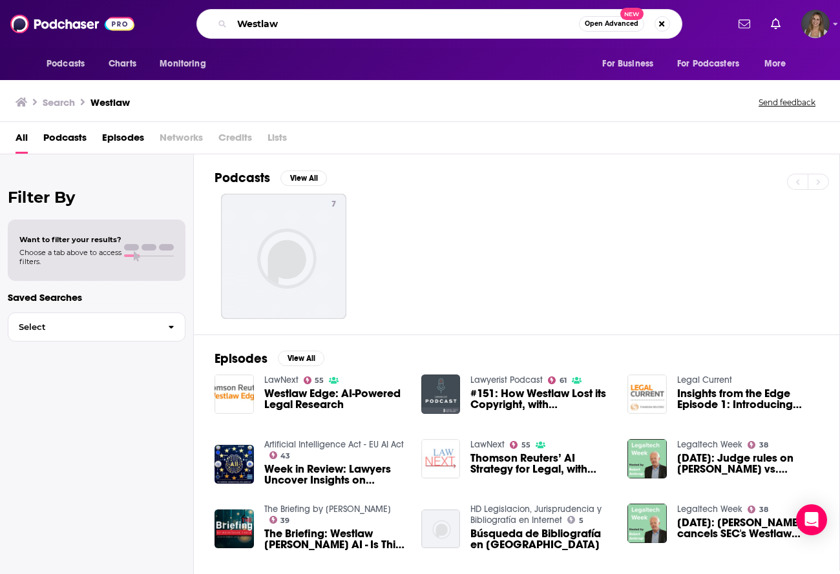
drag, startPoint x: 302, startPoint y: 29, endPoint x: 166, endPoint y: 41, distance: 136.3
click at [166, 41] on div "Podcasts Charts Monitoring Westlaw Open Advanced New For Business For Podcaster…" at bounding box center [420, 24] width 840 height 48
type input "startup"
click at [168, 136] on span "Networks" at bounding box center [181, 140] width 43 height 26
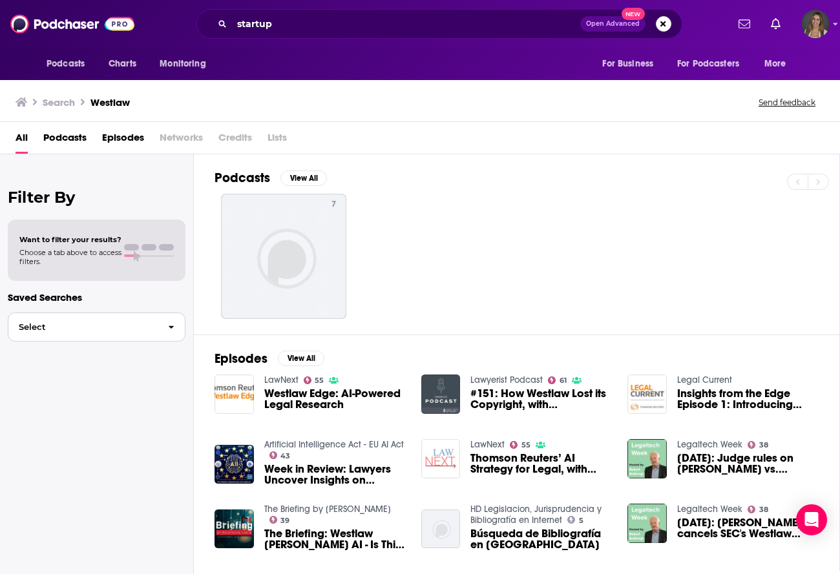
click at [86, 323] on span "Select" at bounding box center [82, 327] width 149 height 8
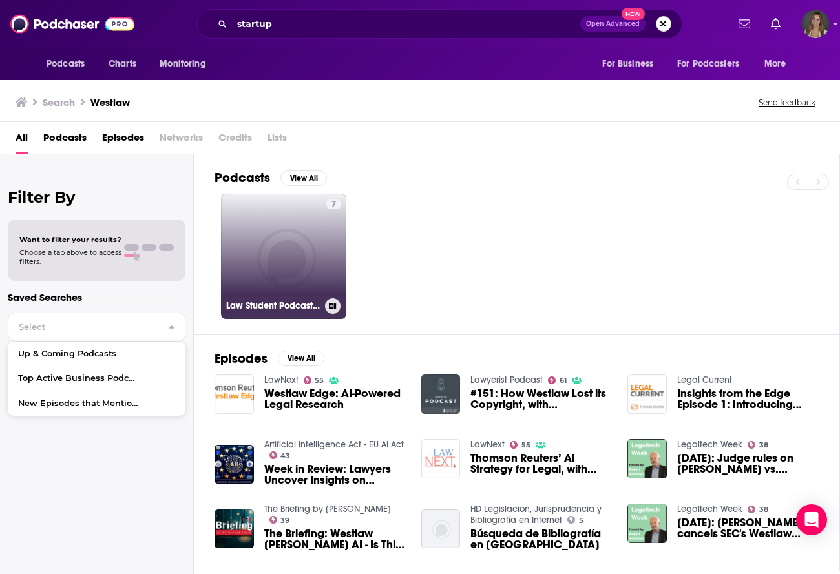
click at [328, 268] on div "7" at bounding box center [333, 249] width 15 height 100
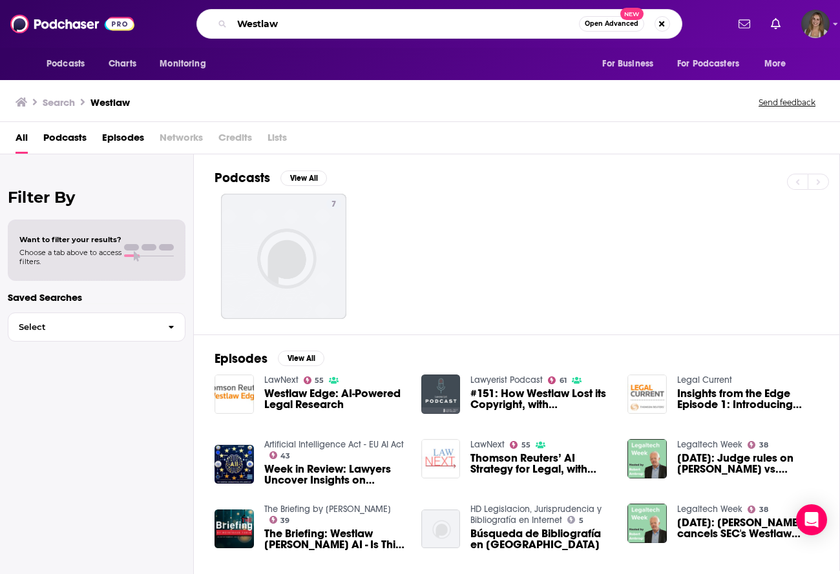
drag, startPoint x: 309, startPoint y: 26, endPoint x: 196, endPoint y: 25, distance: 112.5
click at [196, 25] on div "Westlaw Open Advanced New" at bounding box center [439, 24] width 486 height 30
type input "Lexis"
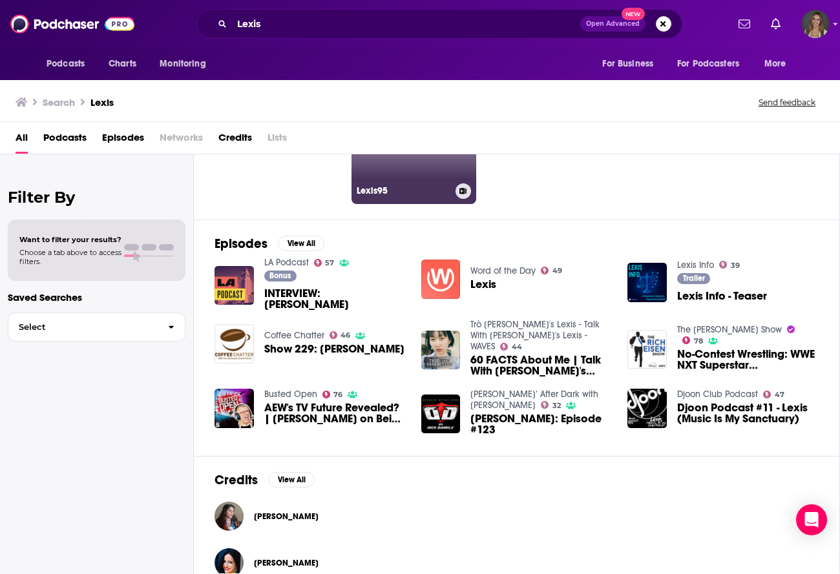
scroll to position [119, 0]
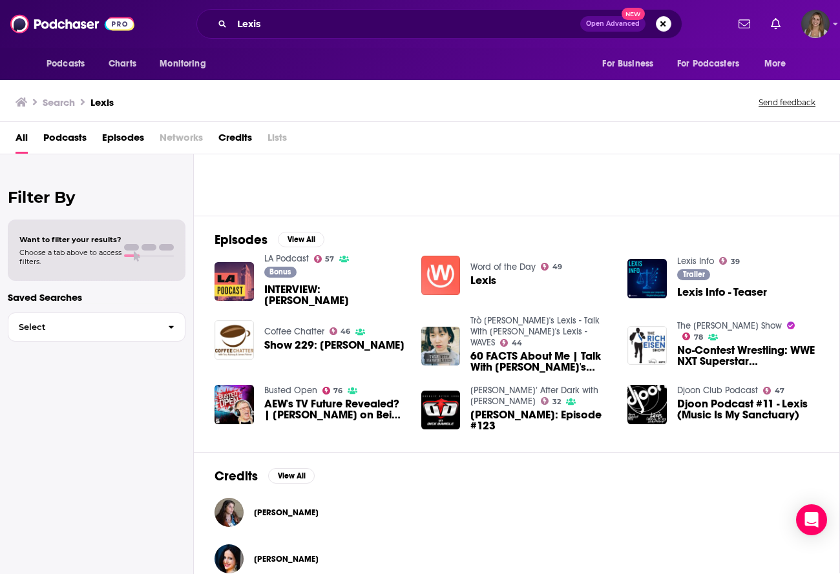
drag, startPoint x: 279, startPoint y: 13, endPoint x: 182, endPoint y: 19, distance: 97.7
click at [182, 19] on div "Lexis Open Advanced New" at bounding box center [439, 24] width 576 height 30
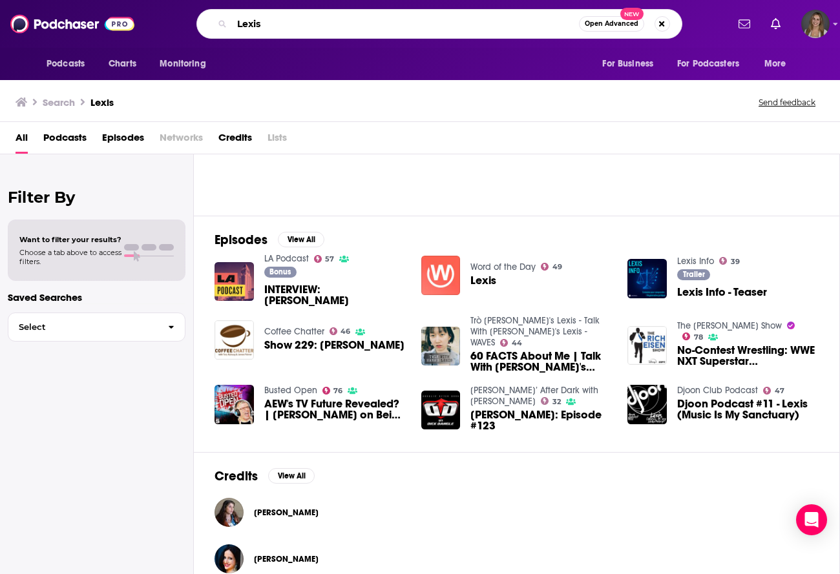
drag, startPoint x: 194, startPoint y: 17, endPoint x: 89, endPoint y: 3, distance: 105.6
click at [89, 3] on div "Podcasts Charts Monitoring Lexis Open Advanced New For Business For Podcasters …" at bounding box center [420, 24] width 840 height 48
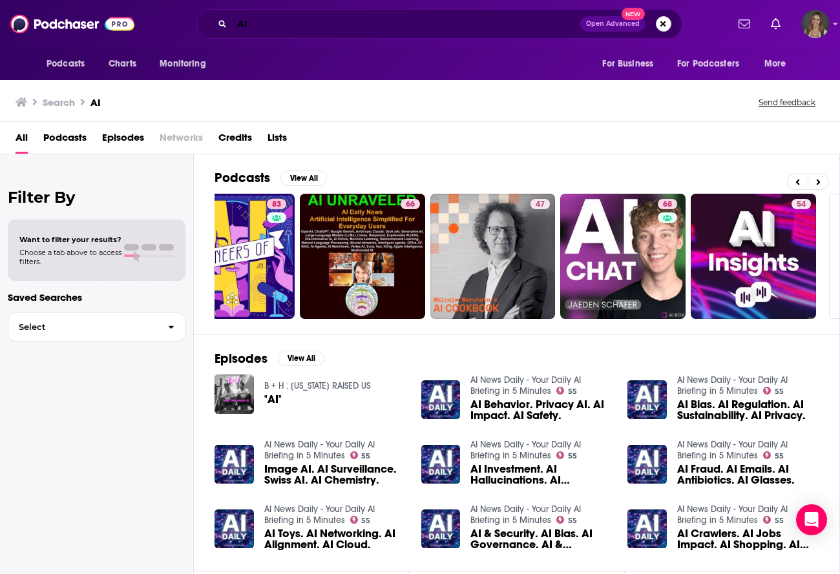
click at [278, 23] on input "AI" at bounding box center [406, 24] width 348 height 21
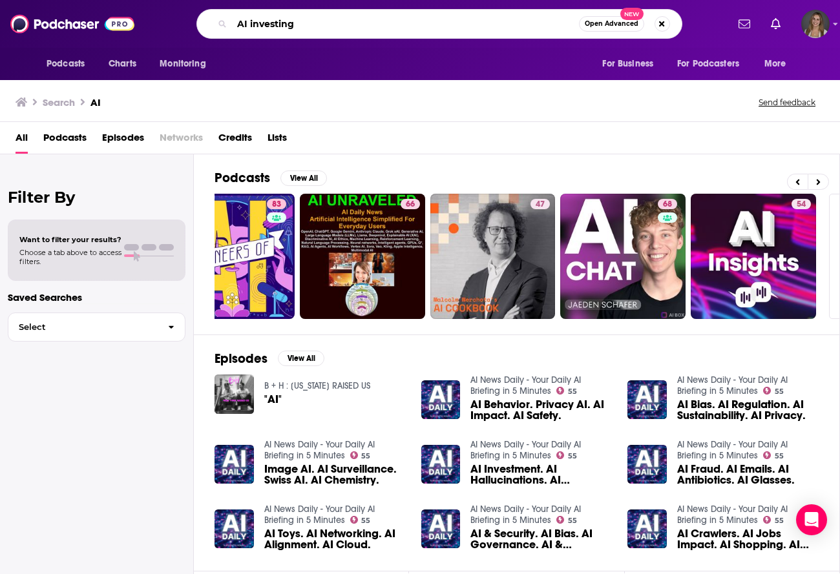
type input "AI investing"
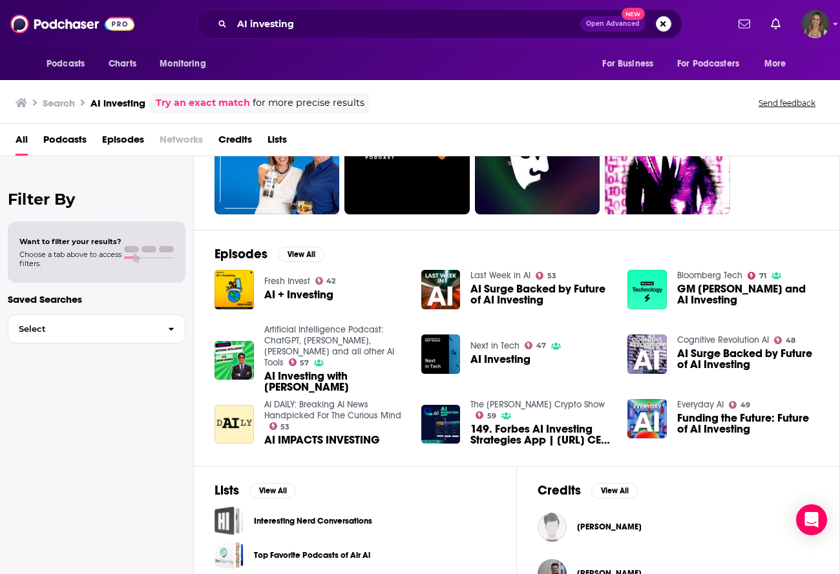
scroll to position [148, 0]
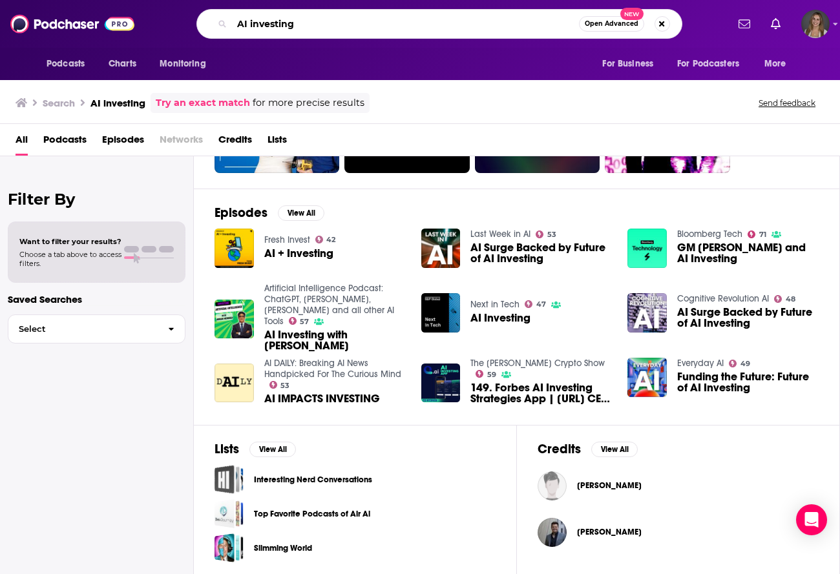
drag, startPoint x: 330, startPoint y: 21, endPoint x: 165, endPoint y: 18, distance: 164.2
click at [165, 18] on div "AI investing Open Advanced New" at bounding box center [439, 24] width 576 height 30
type input "Institutional Investors"
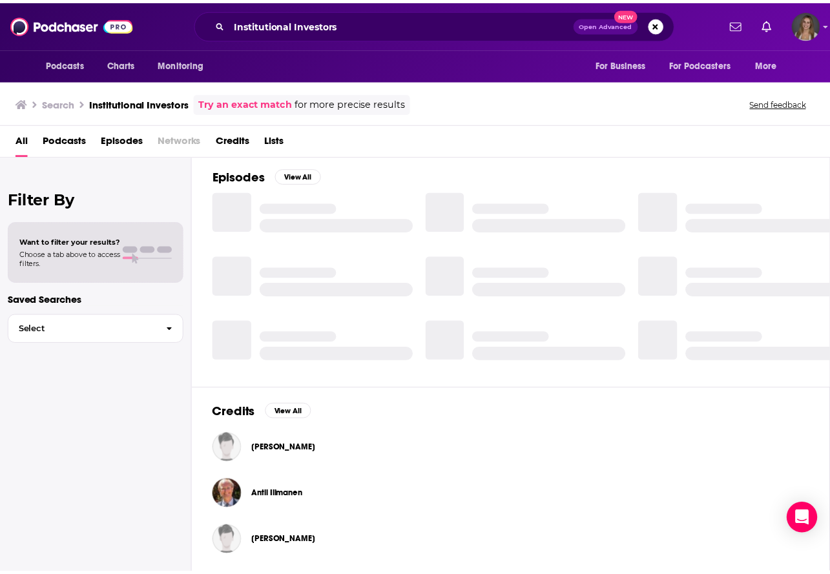
scroll to position [148, 0]
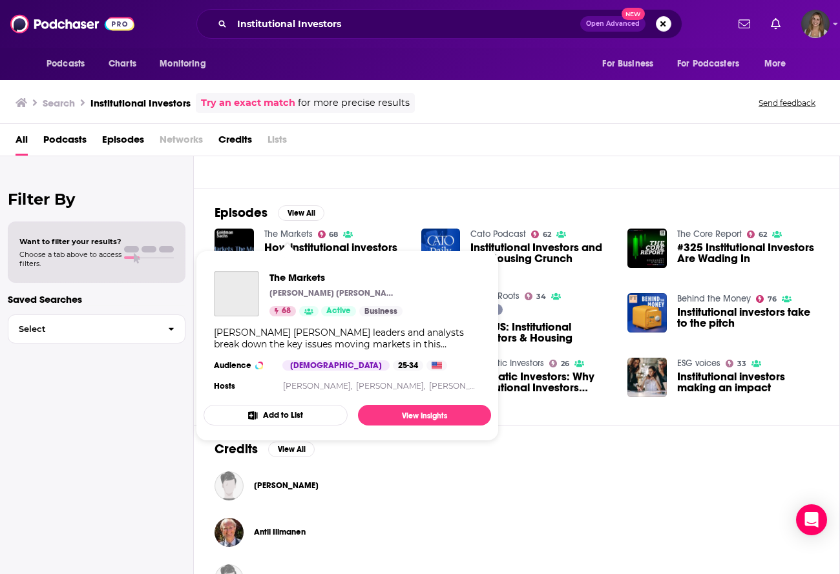
click at [280, 232] on link "The Markets" at bounding box center [288, 234] width 48 height 11
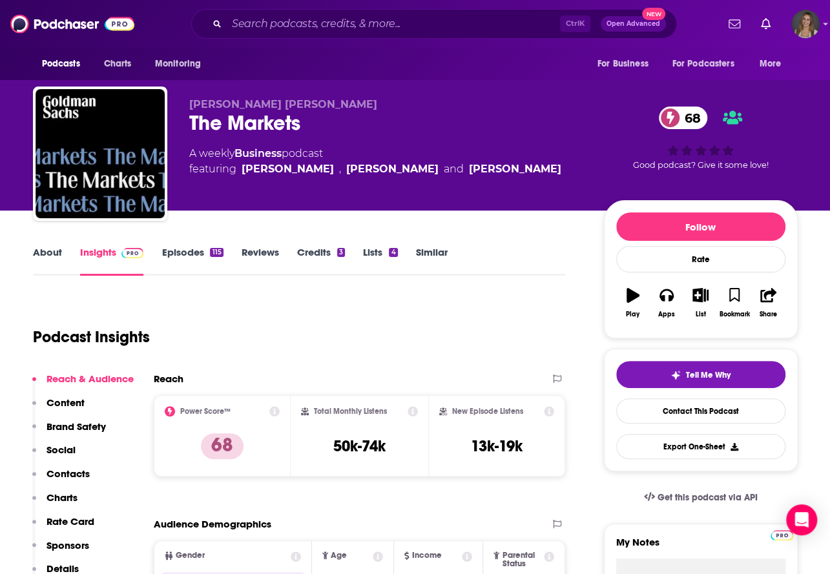
click at [37, 261] on link "About" at bounding box center [47, 261] width 29 height 30
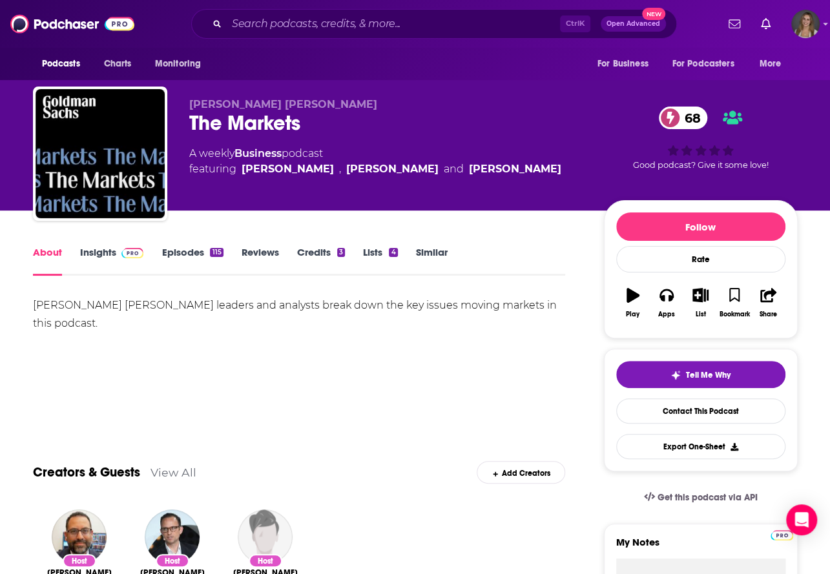
click at [185, 249] on link "Episodes 115" at bounding box center [192, 261] width 61 height 30
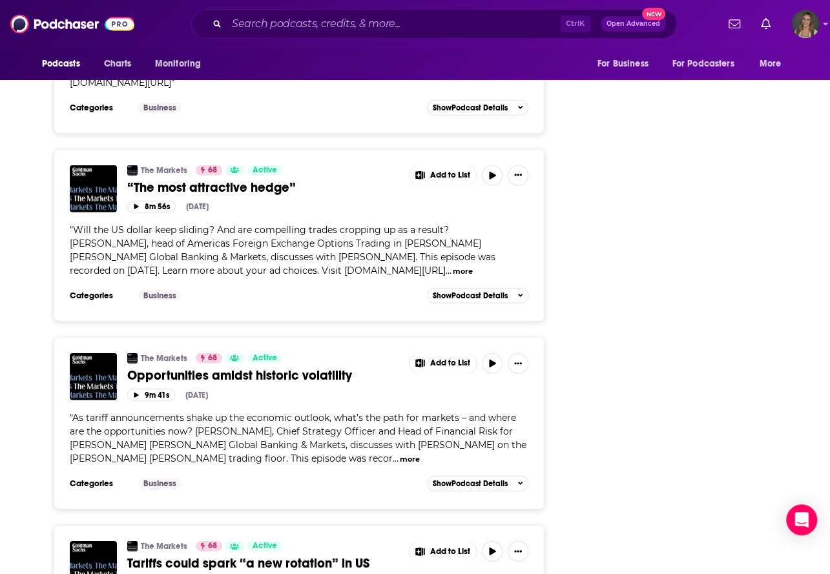
scroll to position [4181, 0]
click at [453, 266] on button "more" at bounding box center [463, 271] width 20 height 11
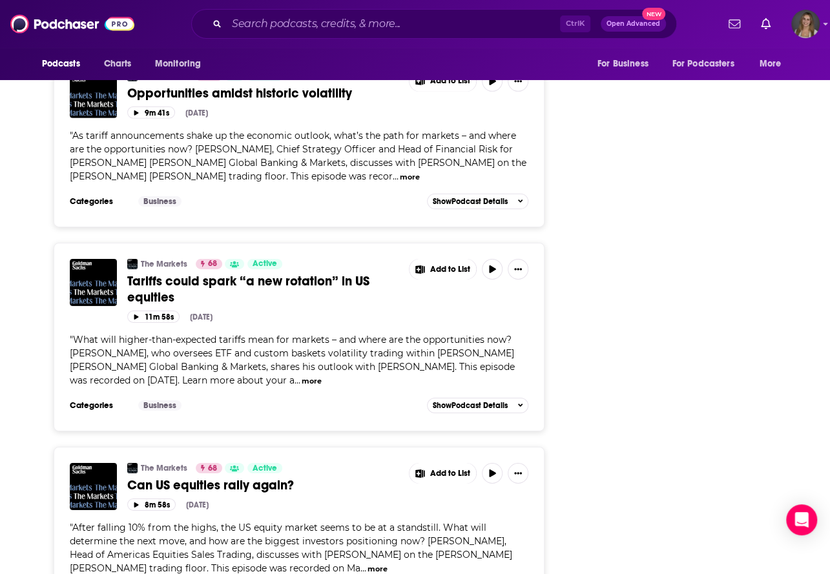
scroll to position [4533, 0]
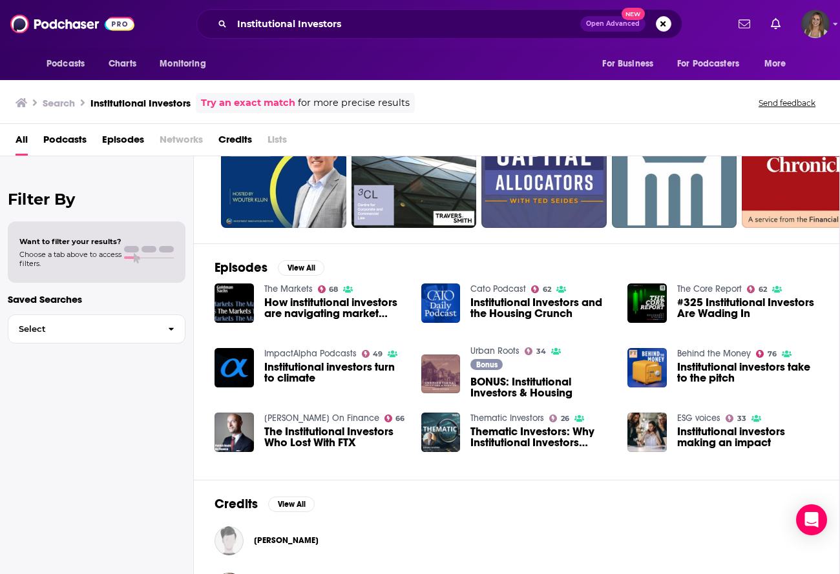
scroll to position [97, 0]
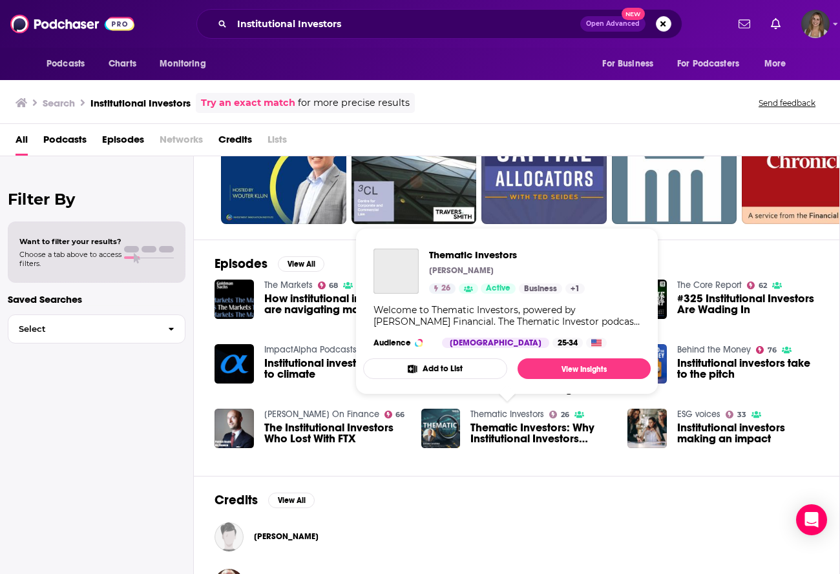
click at [511, 412] on link "Thematic Investors" at bounding box center [507, 414] width 74 height 11
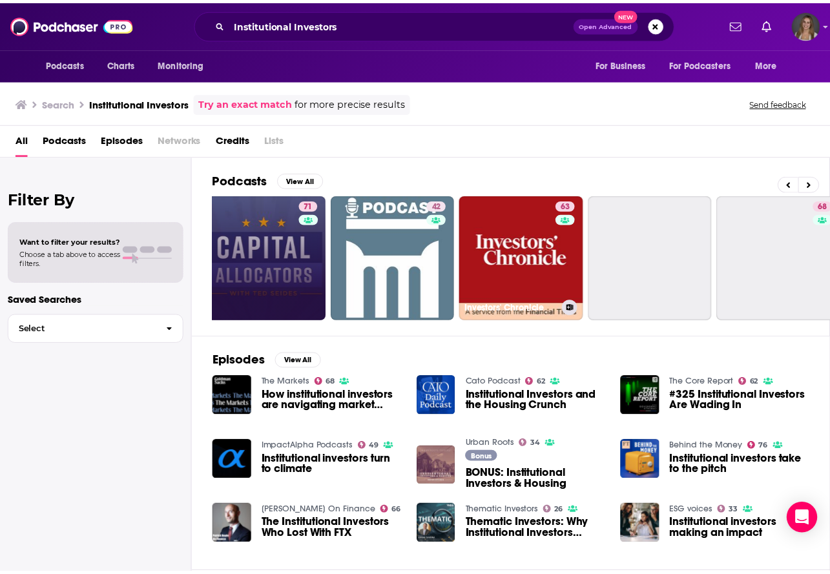
scroll to position [0, 281]
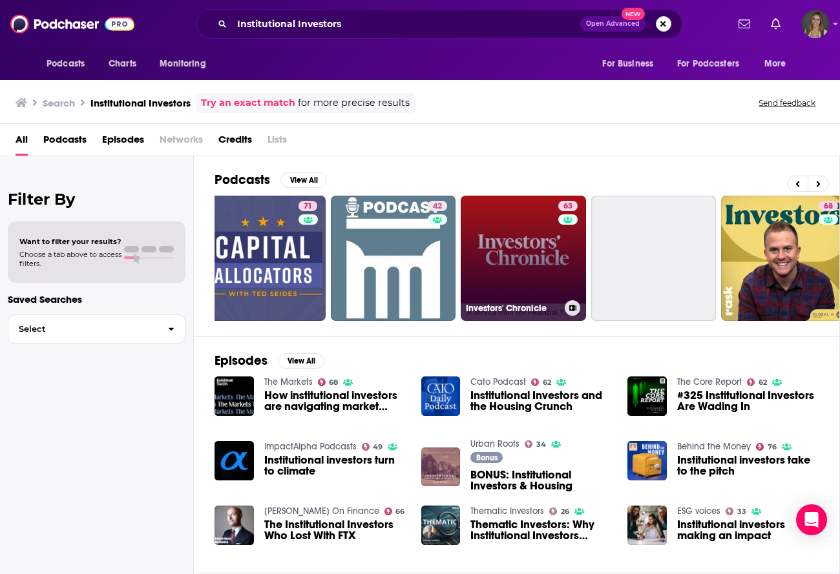
click at [542, 257] on link "63 Investors' Chronicle" at bounding box center [523, 258] width 125 height 125
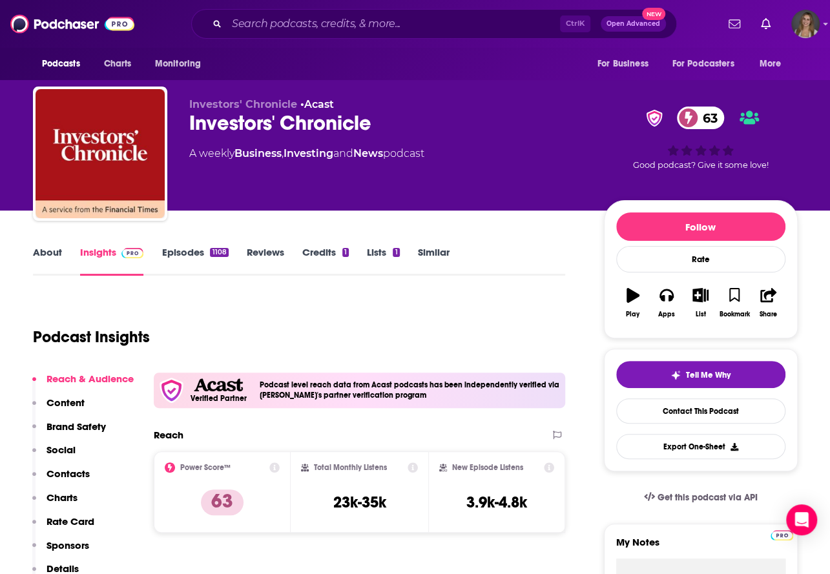
click at [184, 250] on link "Episodes 1108" at bounding box center [195, 261] width 67 height 30
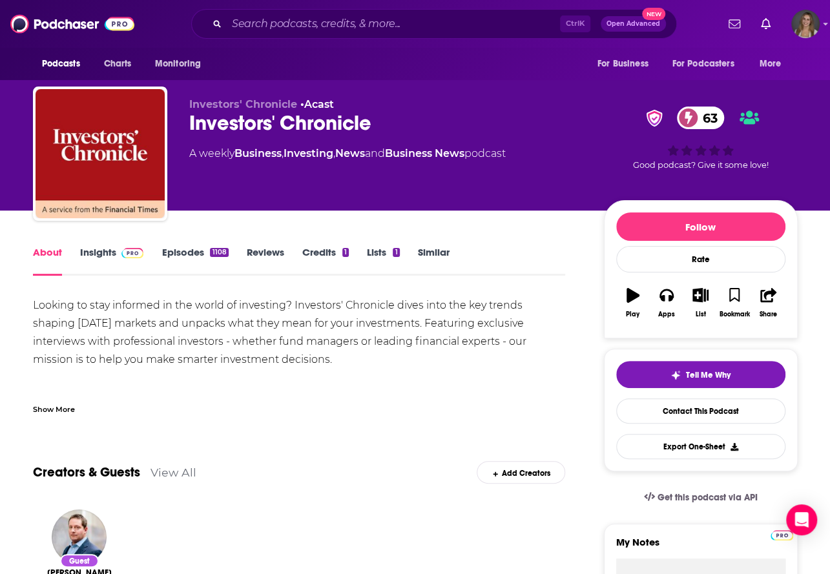
click at [179, 250] on link "Episodes 1108" at bounding box center [195, 261] width 67 height 30
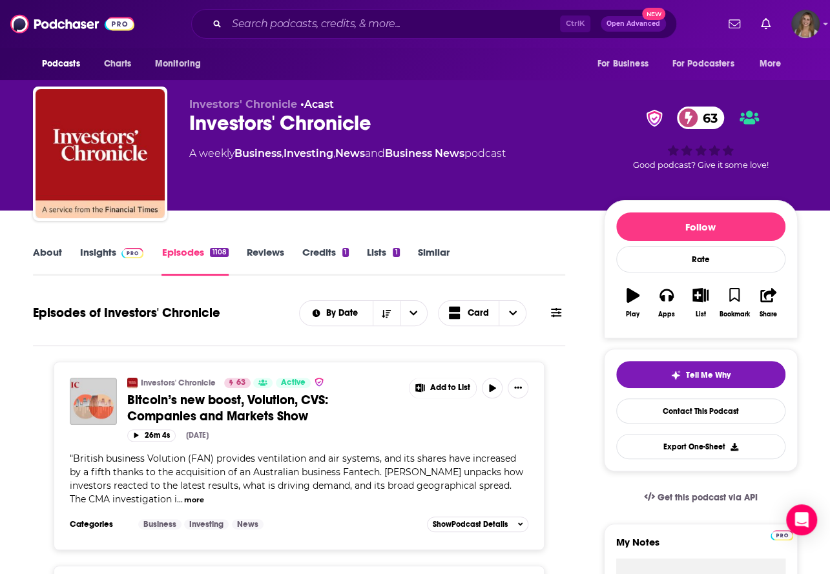
click at [36, 258] on link "About" at bounding box center [47, 261] width 29 height 30
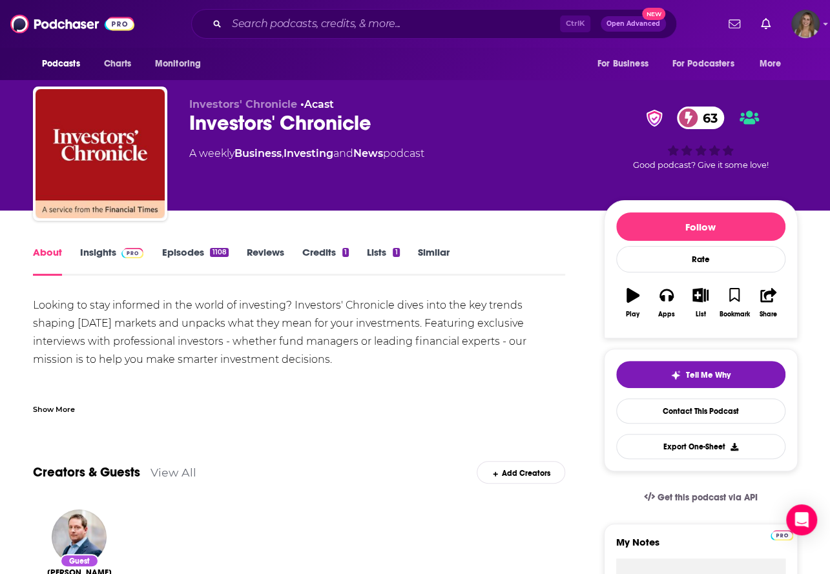
click at [188, 245] on div "About Insights Episodes 1108 Reviews Credits 1 Lists 1 Similar" at bounding box center [299, 260] width 533 height 32
click at [191, 253] on link "Episodes 1108" at bounding box center [195, 261] width 67 height 30
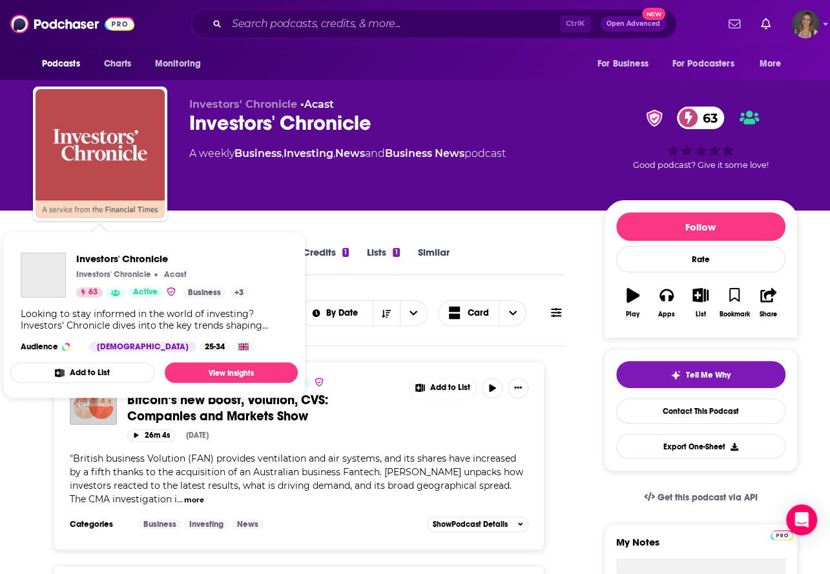
click at [81, 166] on img "Investors' Chronicle" at bounding box center [100, 153] width 129 height 129
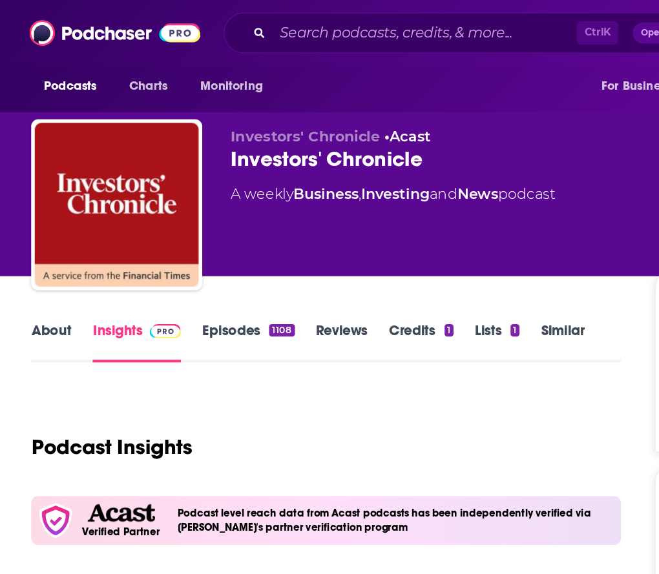
click at [47, 257] on link "About" at bounding box center [37, 248] width 29 height 30
